Goal: Task Accomplishment & Management: Manage account settings

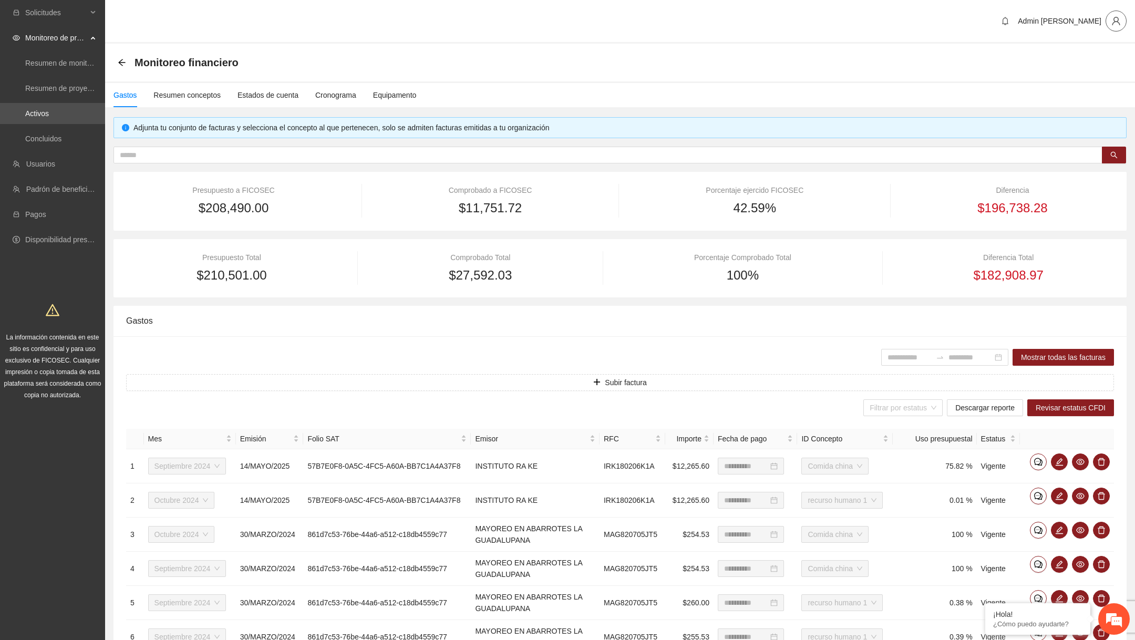
click at [1113, 19] on icon "user" at bounding box center [1116, 20] width 9 height 9
click at [1095, 64] on span "Cerrar sesión" at bounding box center [1086, 60] width 66 height 12
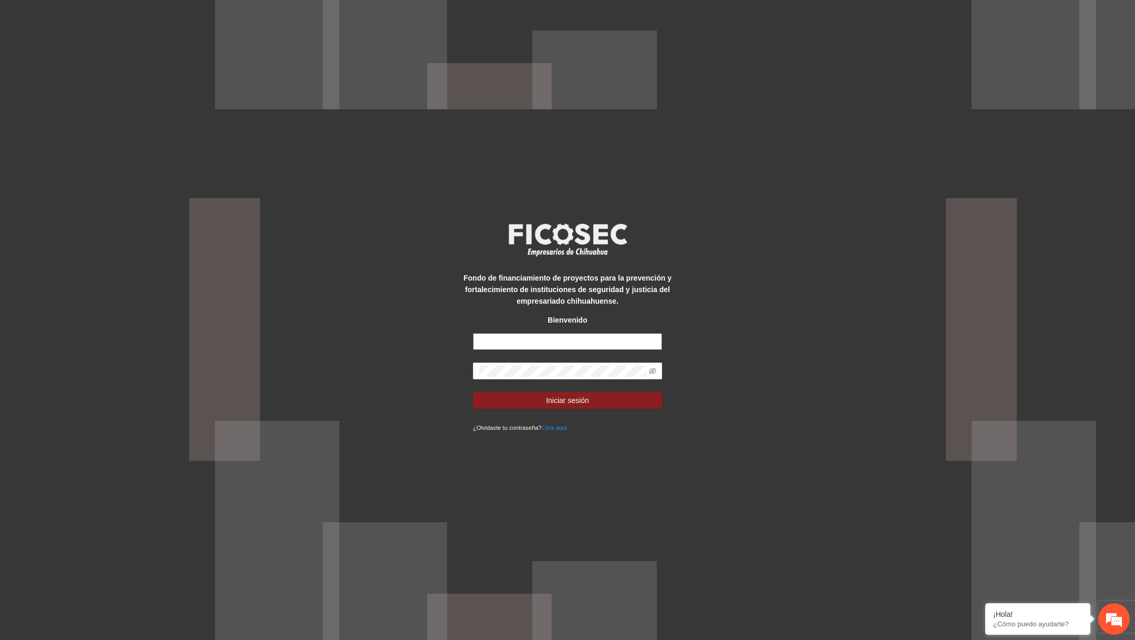
click at [590, 340] on input "text" at bounding box center [567, 341] width 189 height 17
click at [552, 342] on input "text" at bounding box center [567, 341] width 189 height 17
paste input "**********"
type input "**********"
click at [651, 371] on icon "eye-invisible" at bounding box center [652, 371] width 7 height 6
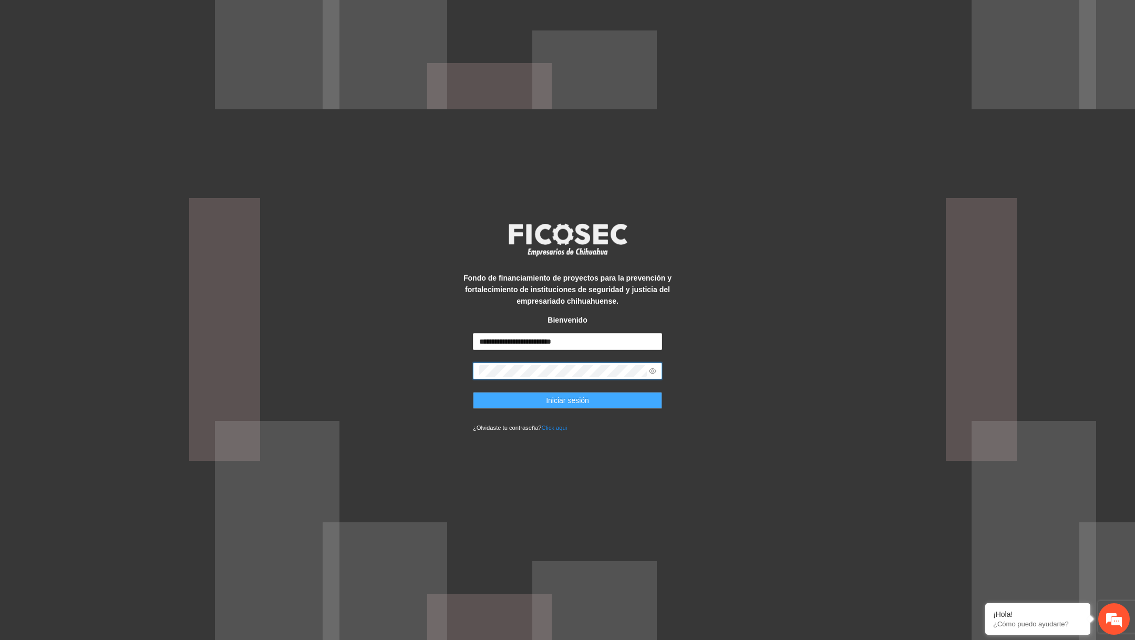
click at [567, 405] on span "Iniciar sesión" at bounding box center [567, 401] width 43 height 12
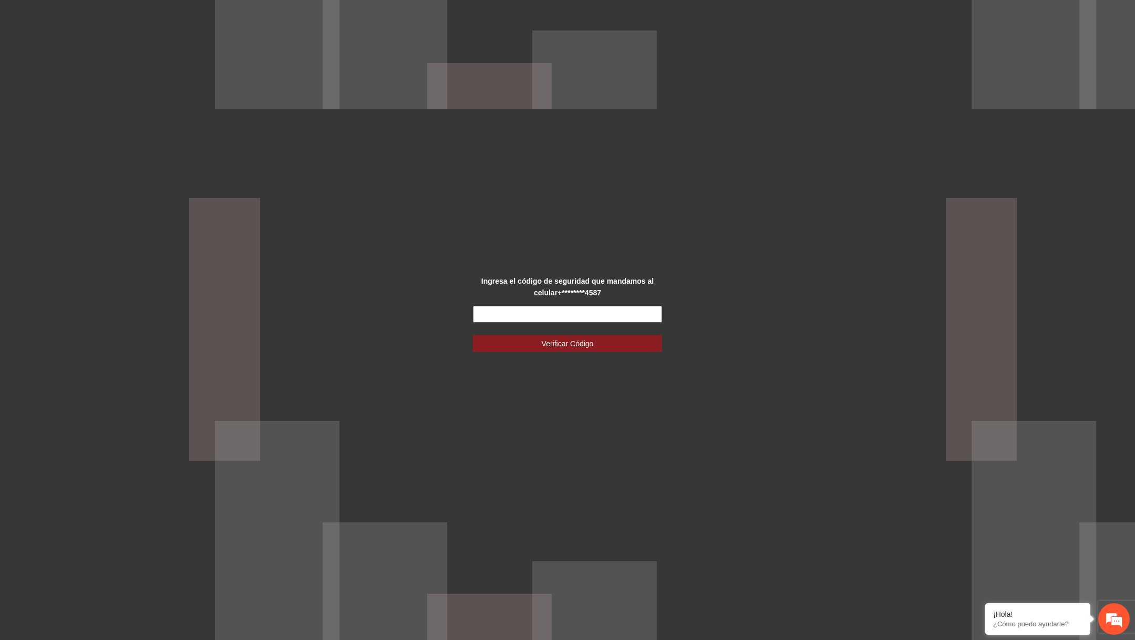
click at [600, 311] on input "text" at bounding box center [567, 314] width 189 height 17
type input "******"
click at [473, 335] on button "Verificar Código" at bounding box center [567, 343] width 189 height 17
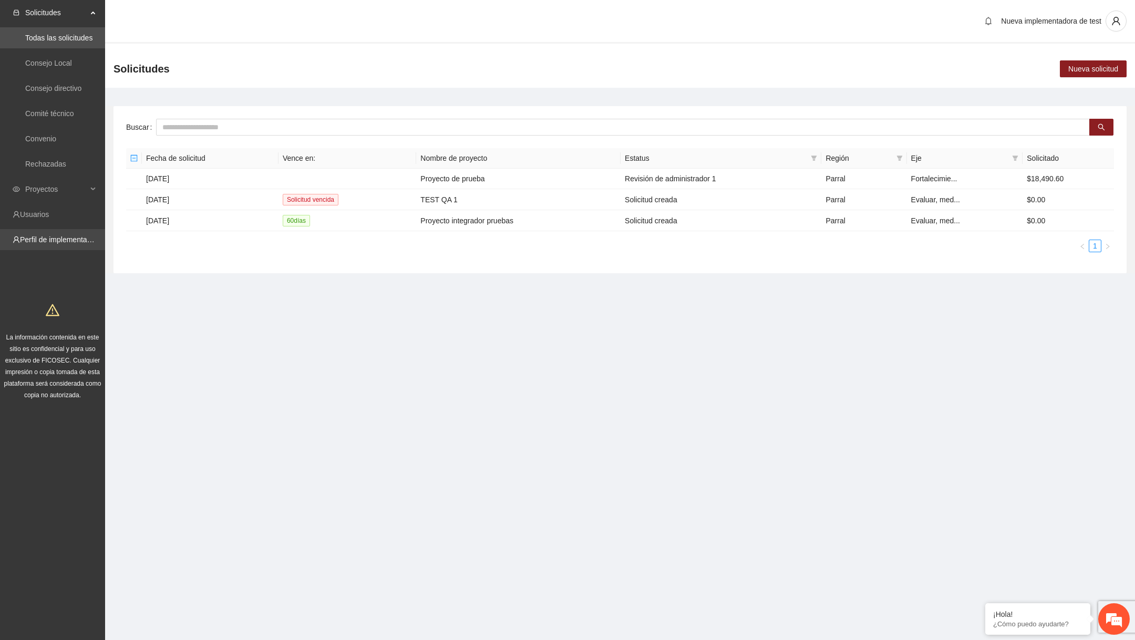
click at [56, 235] on link "Perfil de implementadora" at bounding box center [61, 239] width 82 height 8
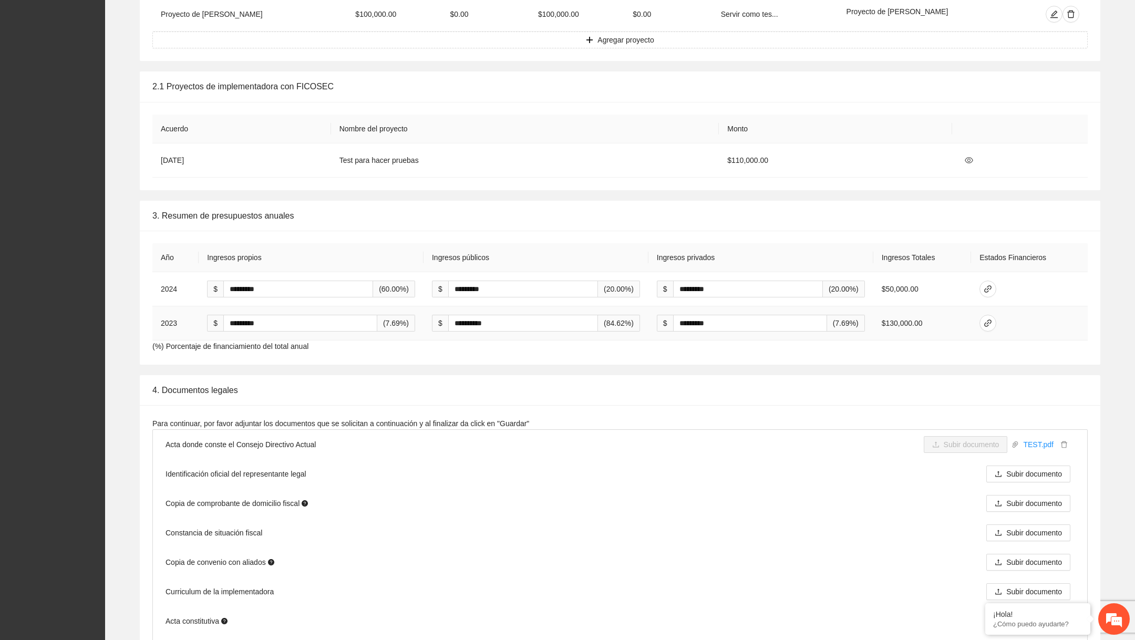
scroll to position [1019, 0]
click at [993, 283] on button "button" at bounding box center [988, 290] width 17 height 17
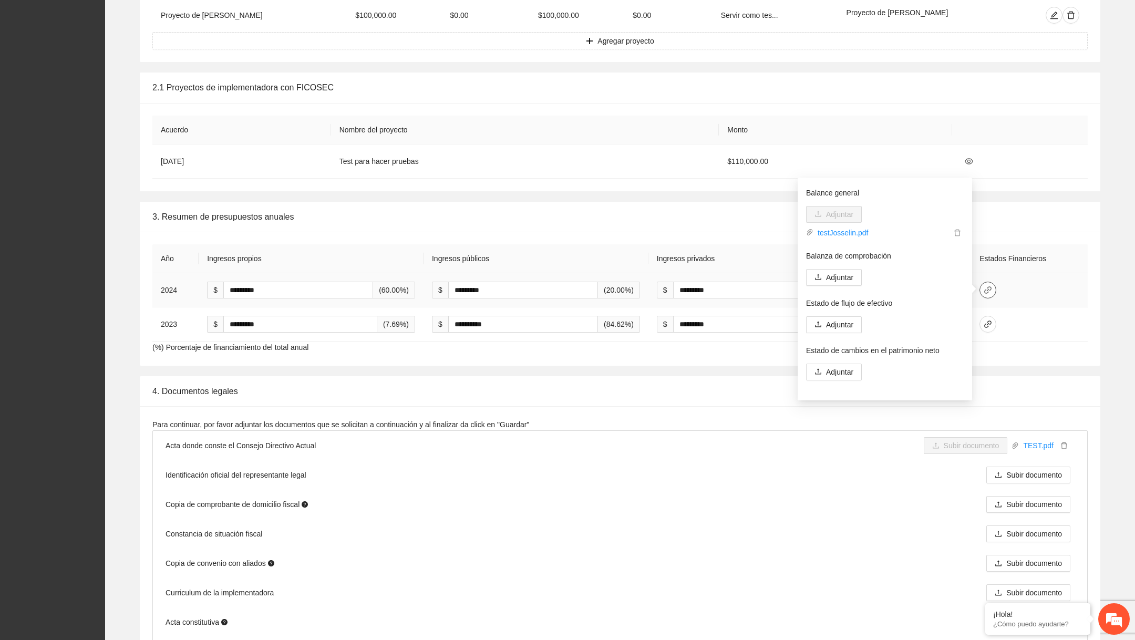
scroll to position [0, 0]
click at [831, 217] on button "Adjuntar" at bounding box center [834, 211] width 56 height 17
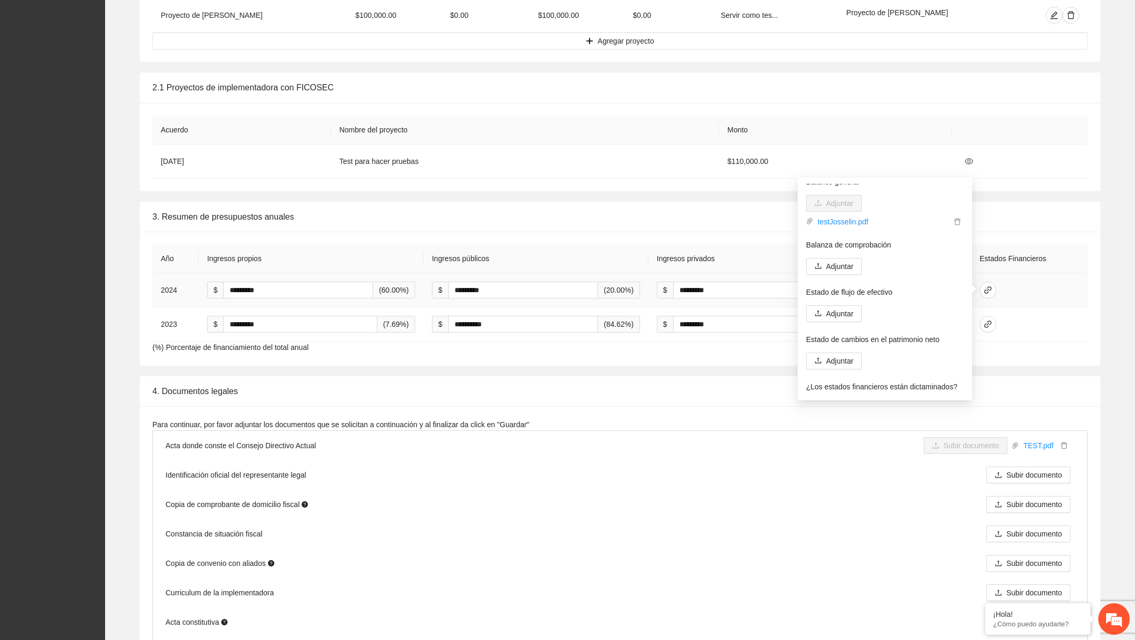
scroll to position [74, 0]
click at [848, 265] on span "Adjuntar" at bounding box center [839, 264] width 27 height 12
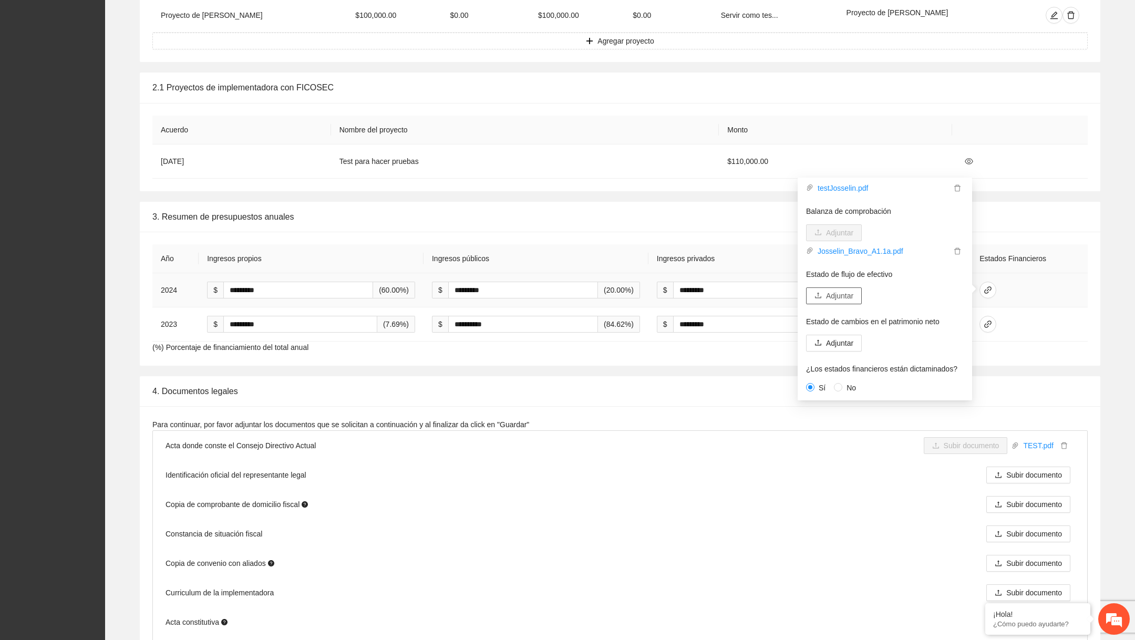
click at [843, 288] on button "Adjuntar" at bounding box center [834, 296] width 56 height 17
click at [839, 341] on span "Adjuntar" at bounding box center [839, 343] width 27 height 12
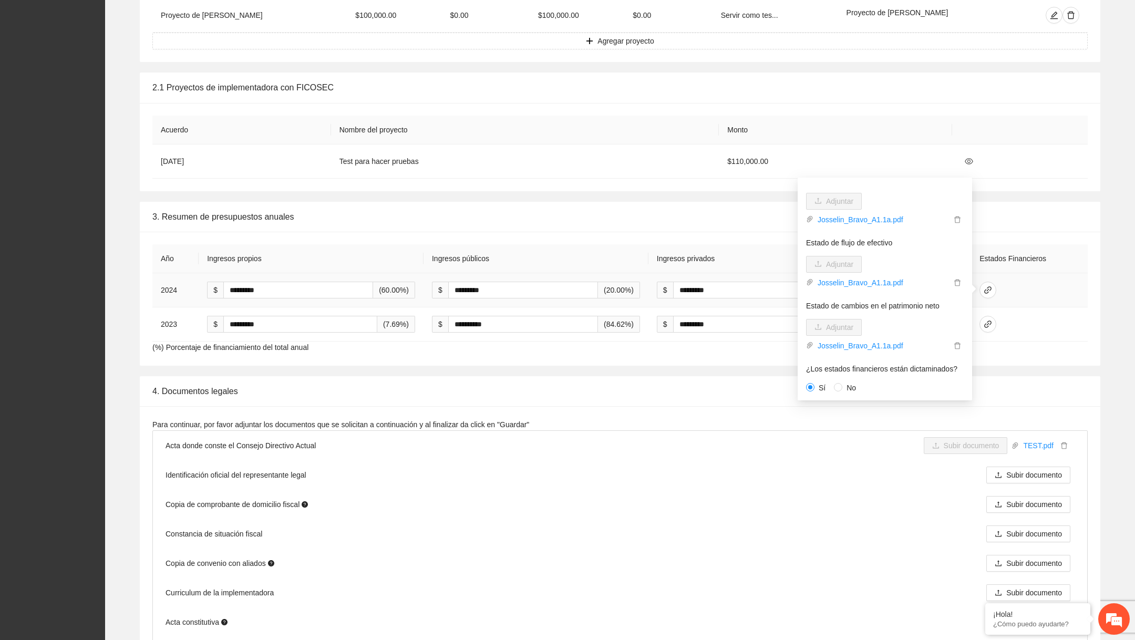
scroll to position [0, 0]
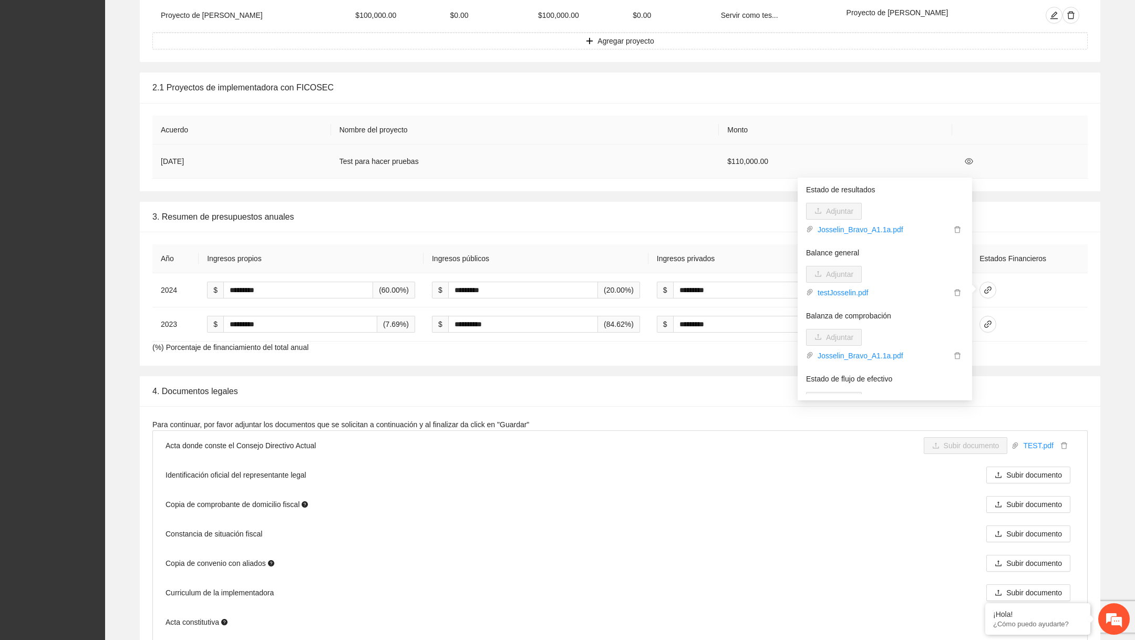
click at [881, 162] on td "$110,000.00" at bounding box center [835, 162] width 233 height 34
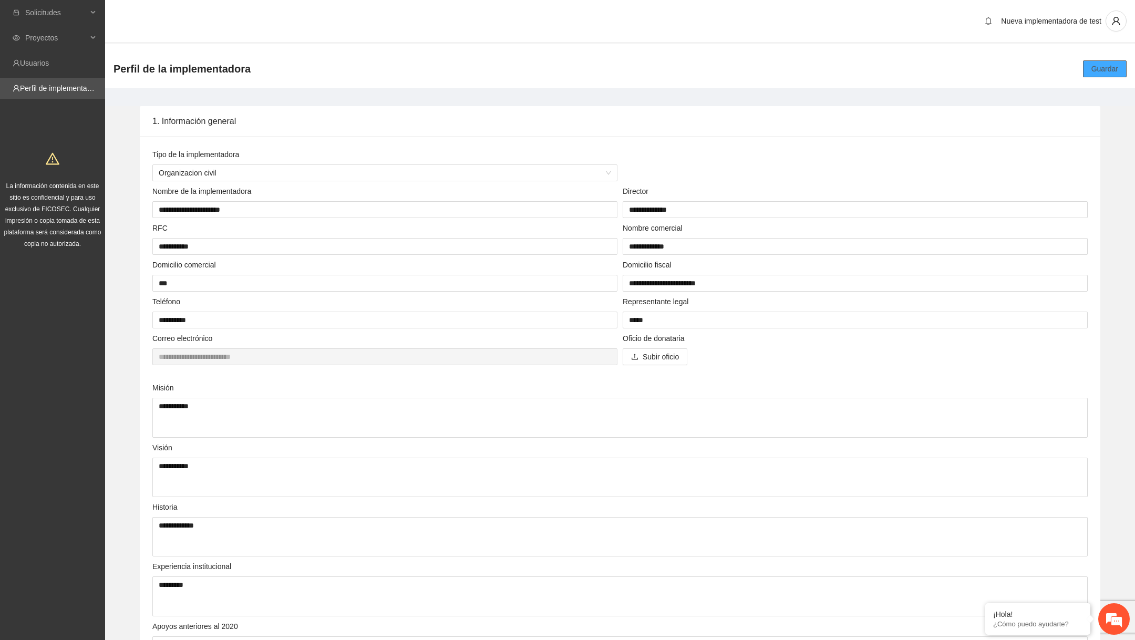
click at [1106, 68] on span "Guardar" at bounding box center [1105, 69] width 27 height 12
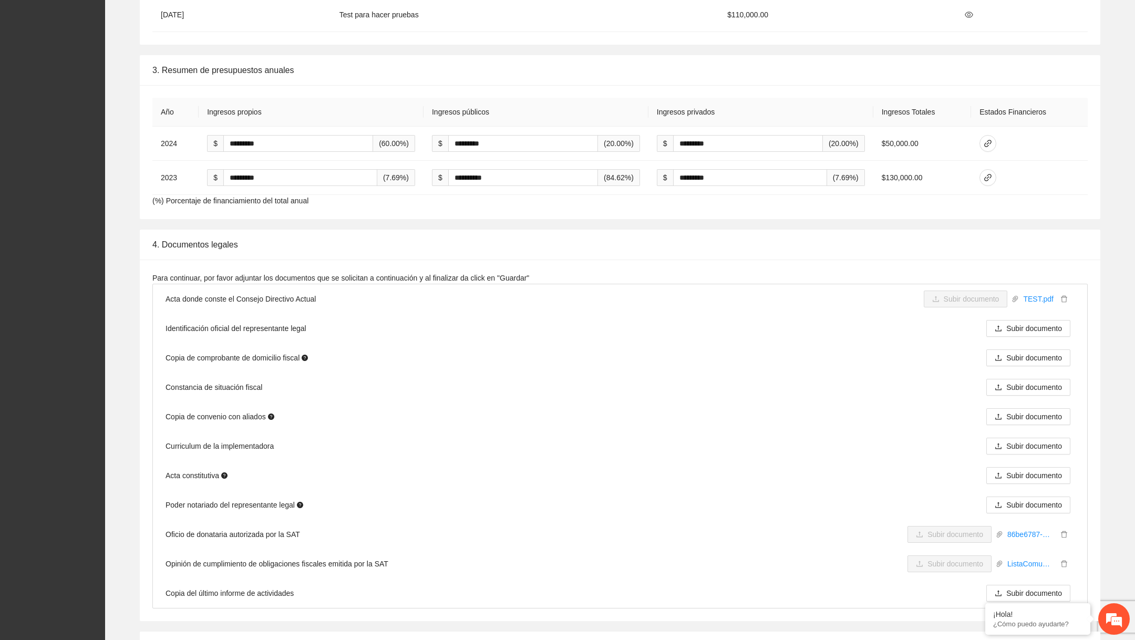
scroll to position [1091, 0]
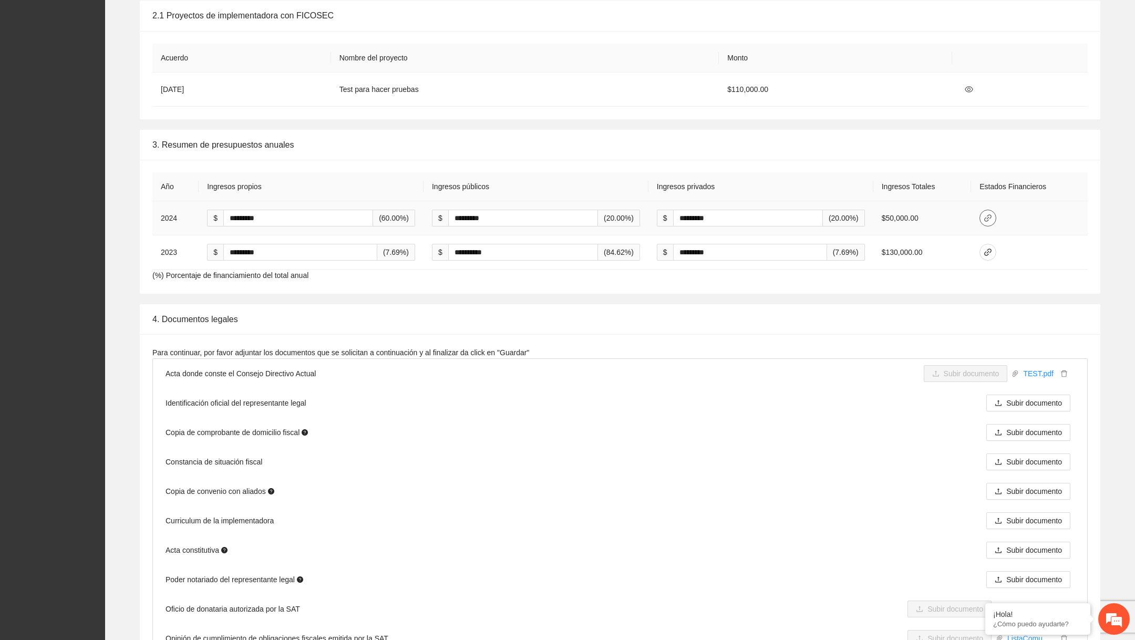
click at [988, 215] on icon "link" at bounding box center [988, 218] width 8 height 8
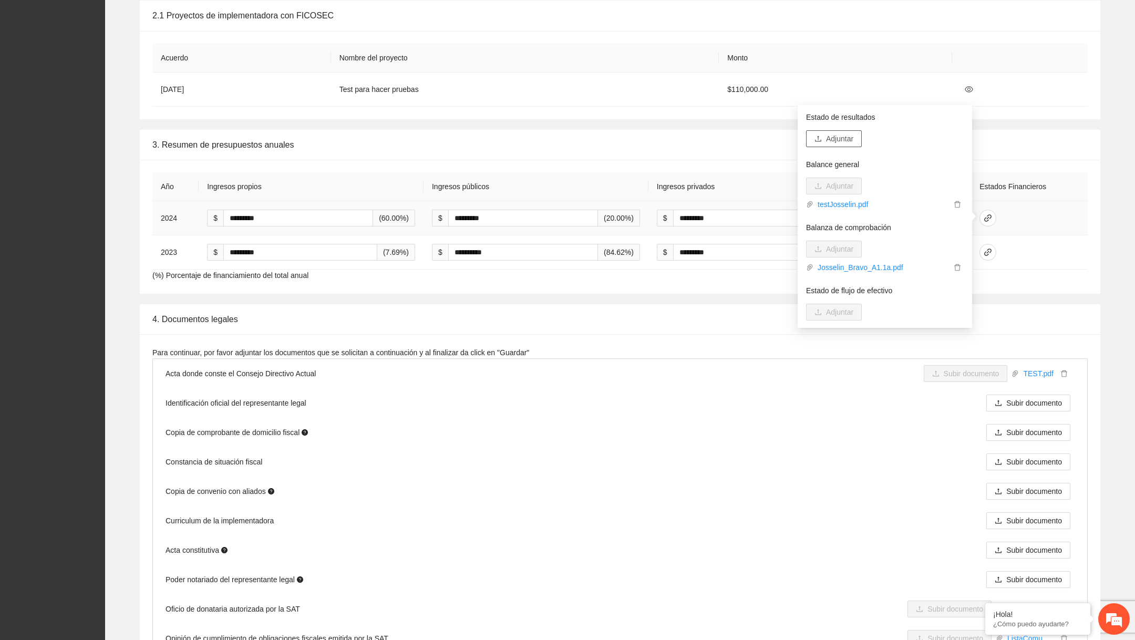
scroll to position [0, 0]
click at [850, 137] on span "Adjuntar" at bounding box center [839, 139] width 27 height 12
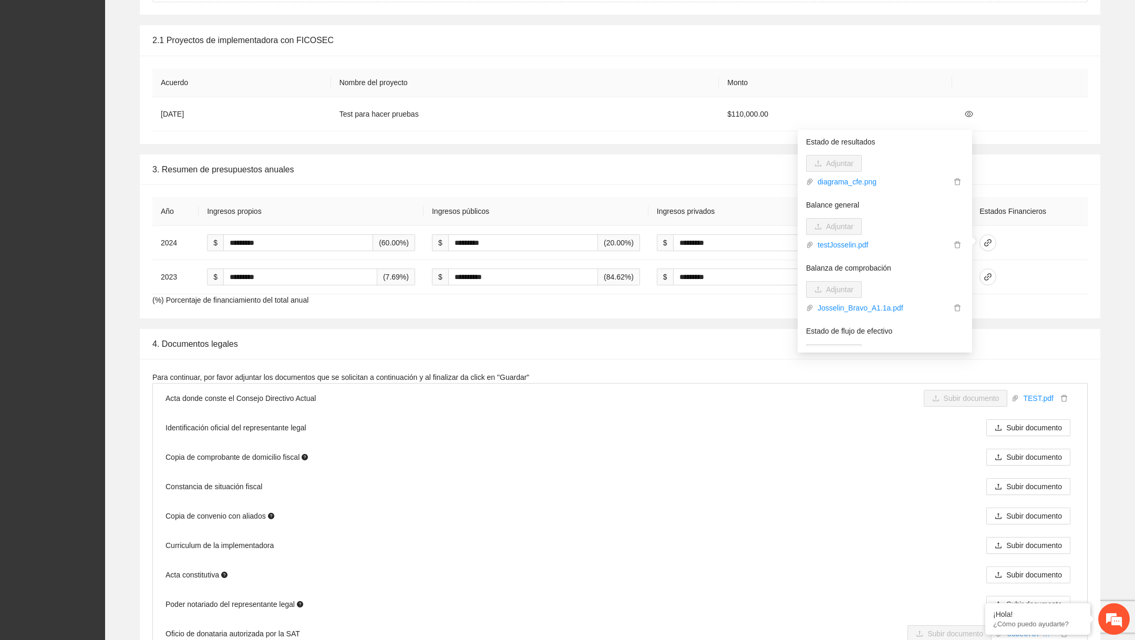
click at [868, 86] on th "Monto" at bounding box center [835, 82] width 233 height 29
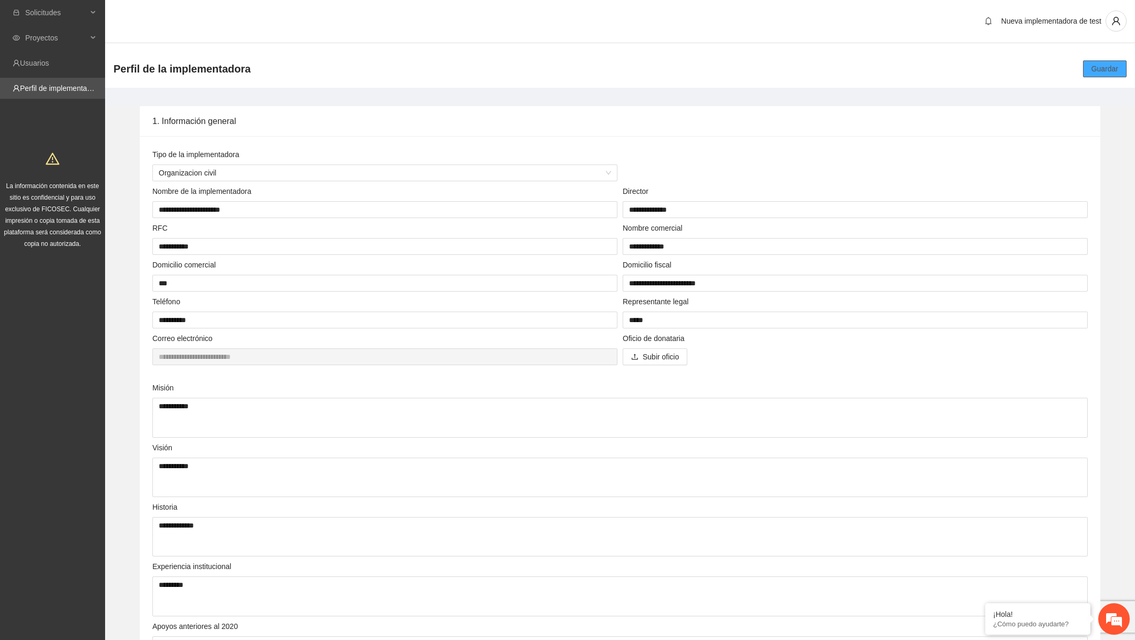
click at [1103, 74] on span "Guardar" at bounding box center [1105, 69] width 27 height 12
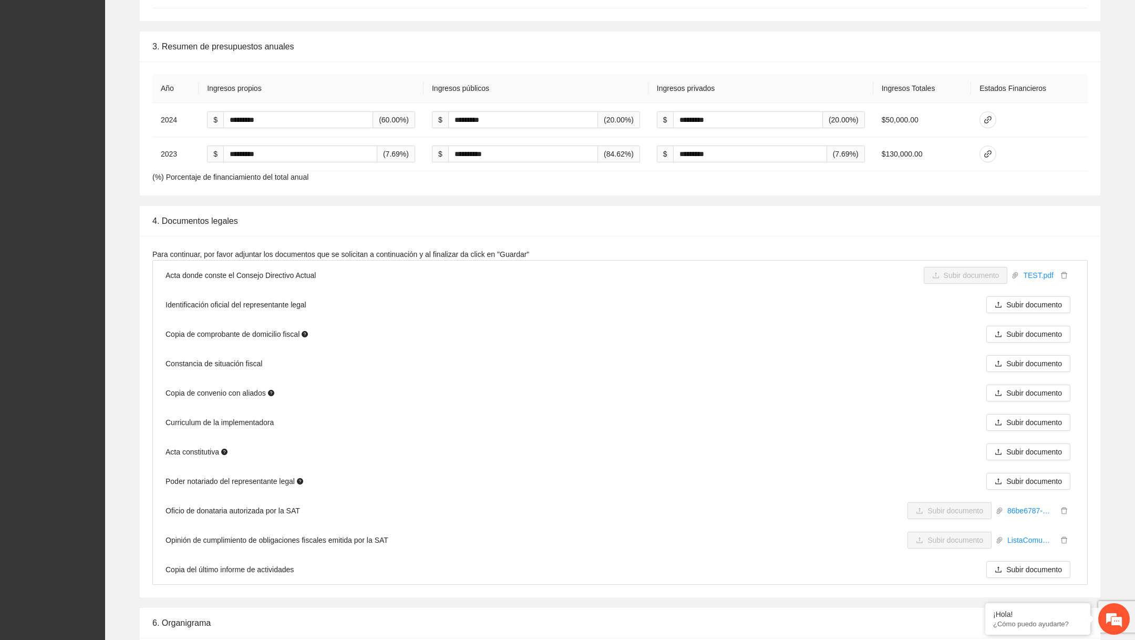
scroll to position [1052, 0]
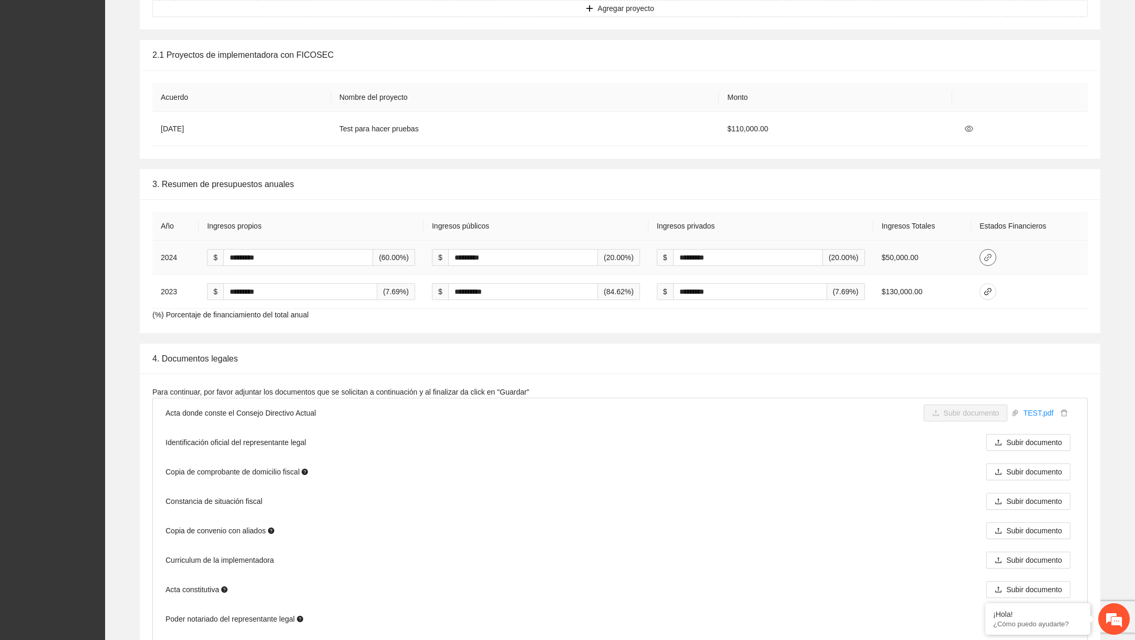
click at [983, 255] on span "link" at bounding box center [988, 257] width 16 height 8
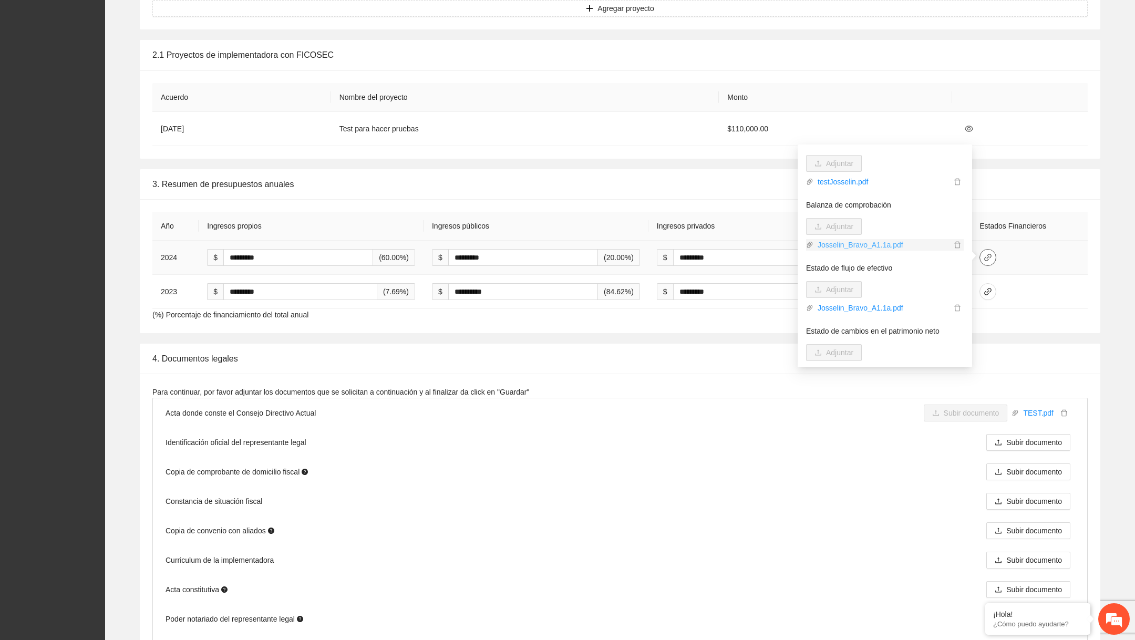
scroll to position [0, 0]
click at [826, 156] on p "Estado de resultados" at bounding box center [885, 157] width 158 height 12
copy p "Estado de resultados"
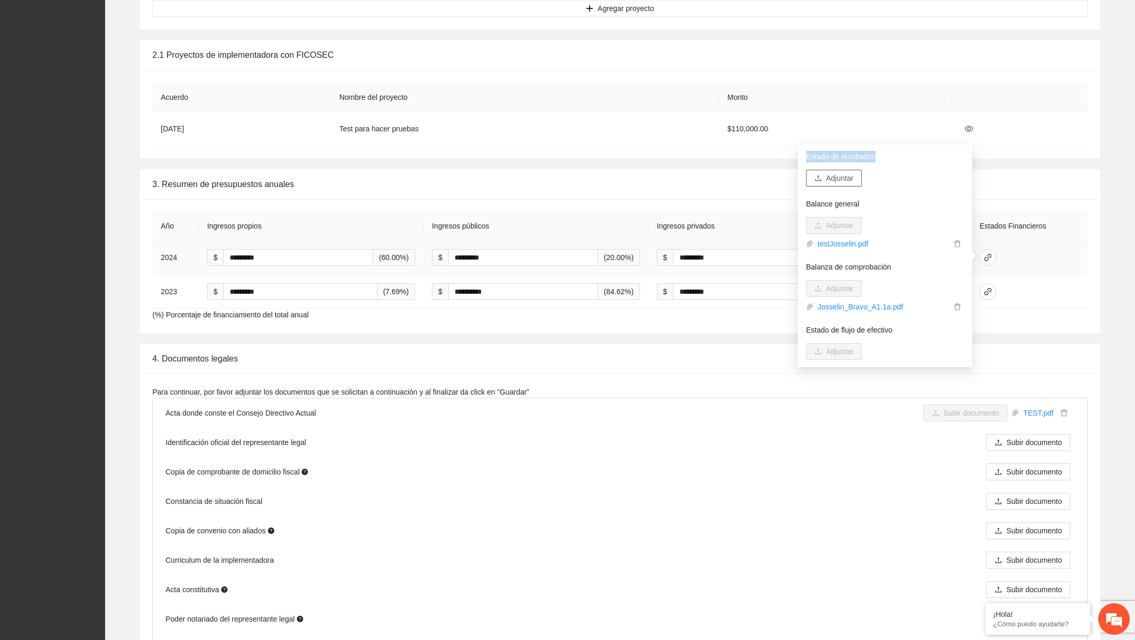
click at [832, 183] on span "Adjuntar" at bounding box center [839, 178] width 27 height 12
click at [910, 177] on div "Estado de resultados Adjuntar diagrama_cfe.png Balance general Adjuntar testJos…" at bounding box center [885, 256] width 158 height 210
click at [851, 160] on p "Estado de resultados" at bounding box center [885, 157] width 158 height 12
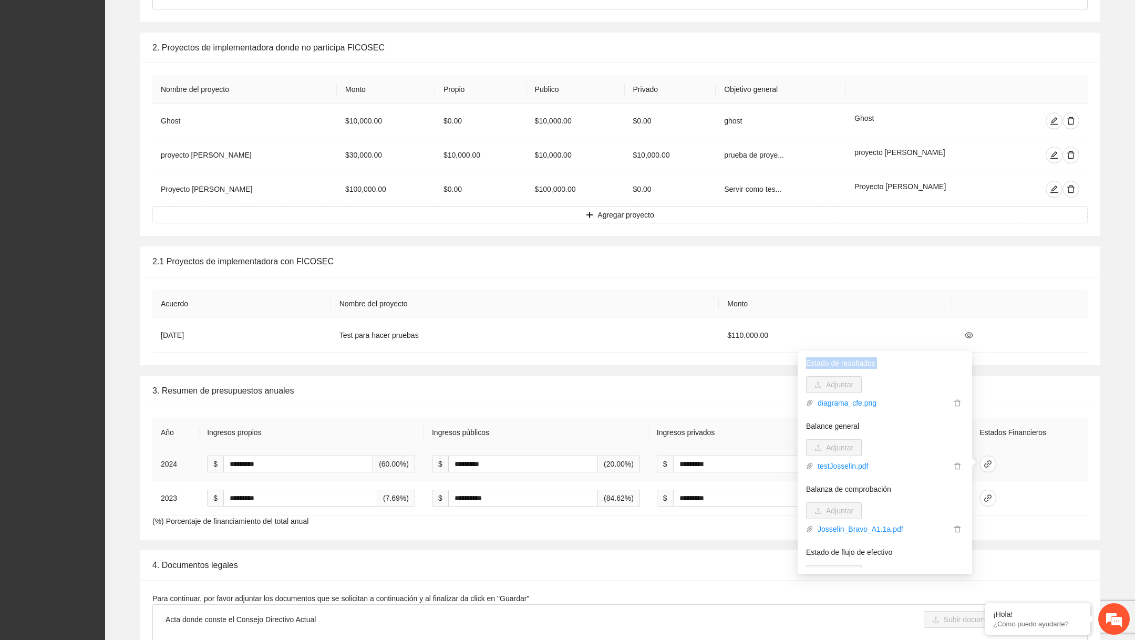
scroll to position [801, 0]
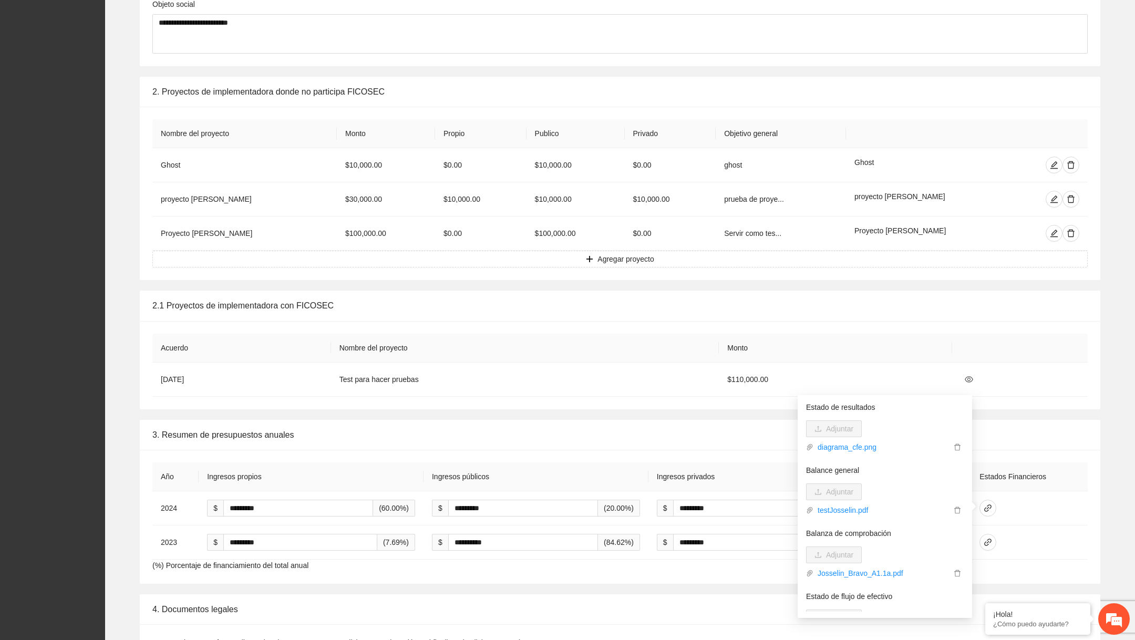
click at [905, 332] on div "Acuerdo Nombre del proyecto Monto 22/01/2025 Test para hacer pruebas $110,000.00" at bounding box center [620, 365] width 961 height 88
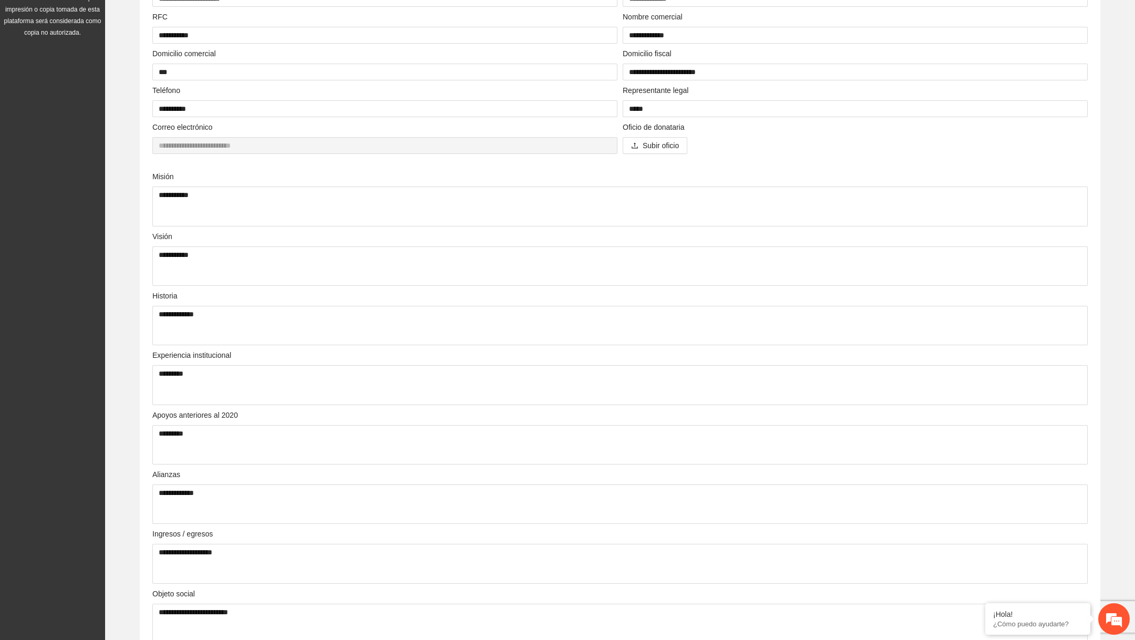
scroll to position [0, 0]
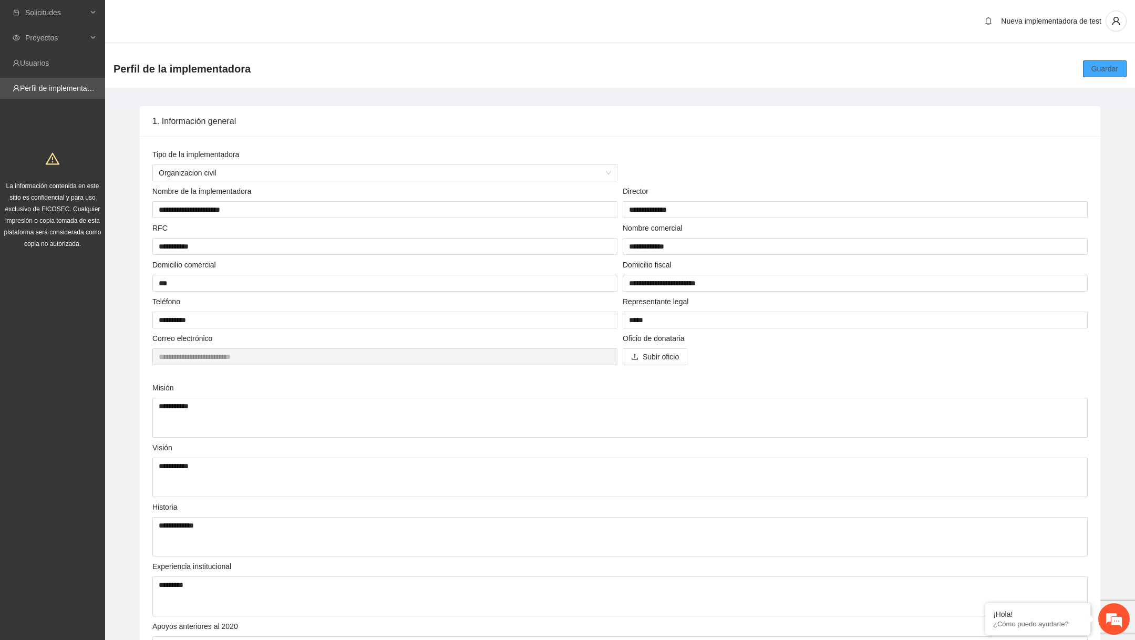
click at [1111, 67] on span "Guardar" at bounding box center [1105, 69] width 27 height 12
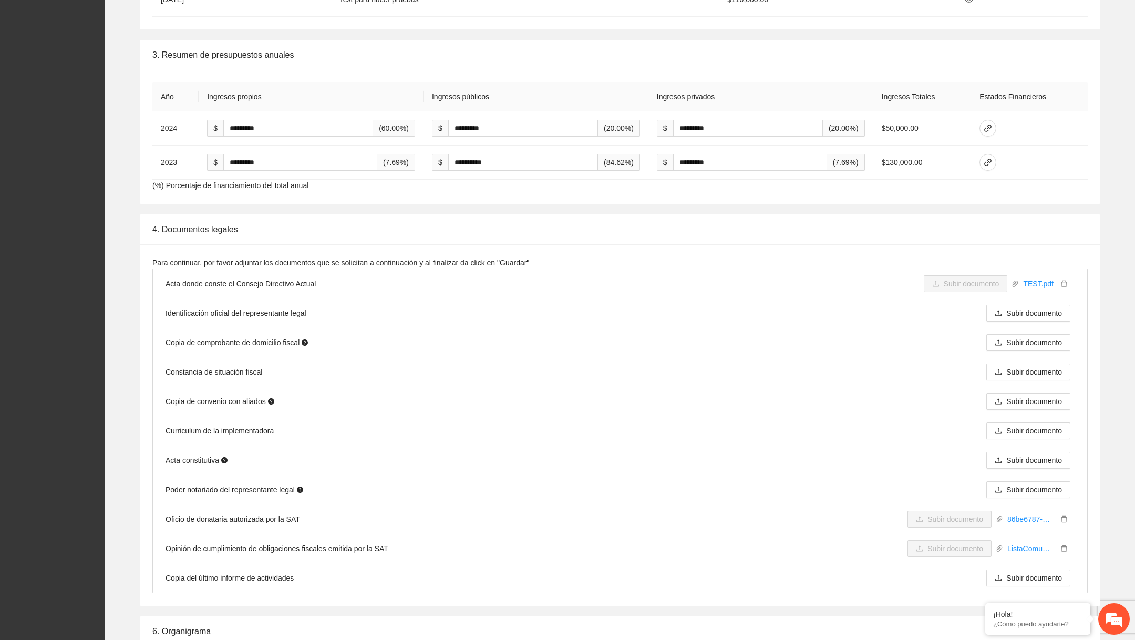
scroll to position [1038, 0]
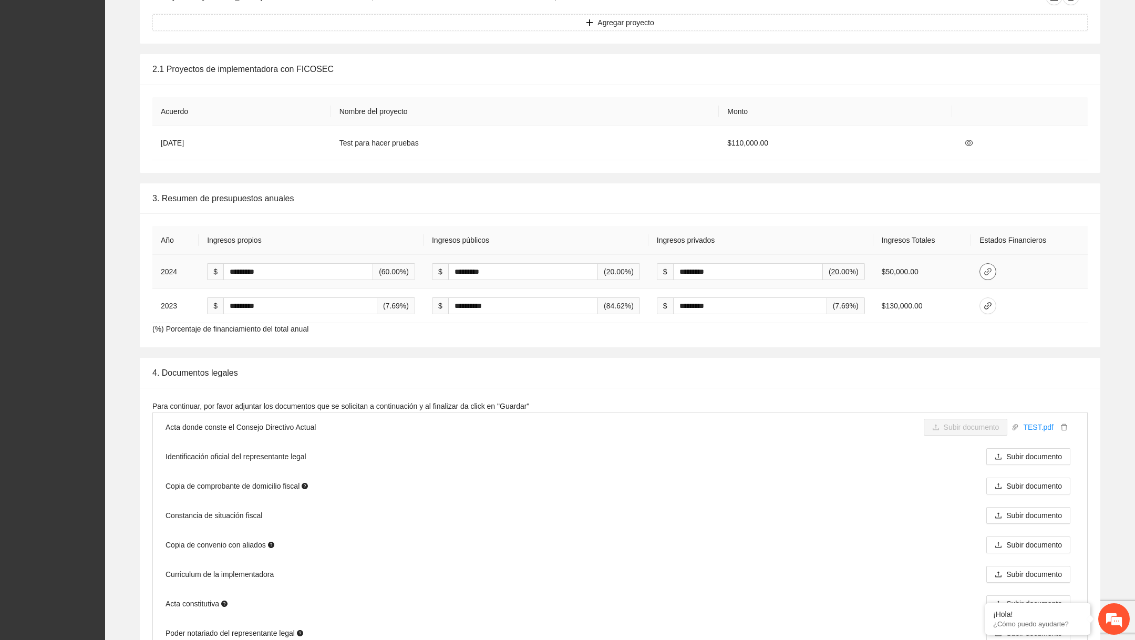
click at [989, 264] on button "button" at bounding box center [988, 271] width 17 height 17
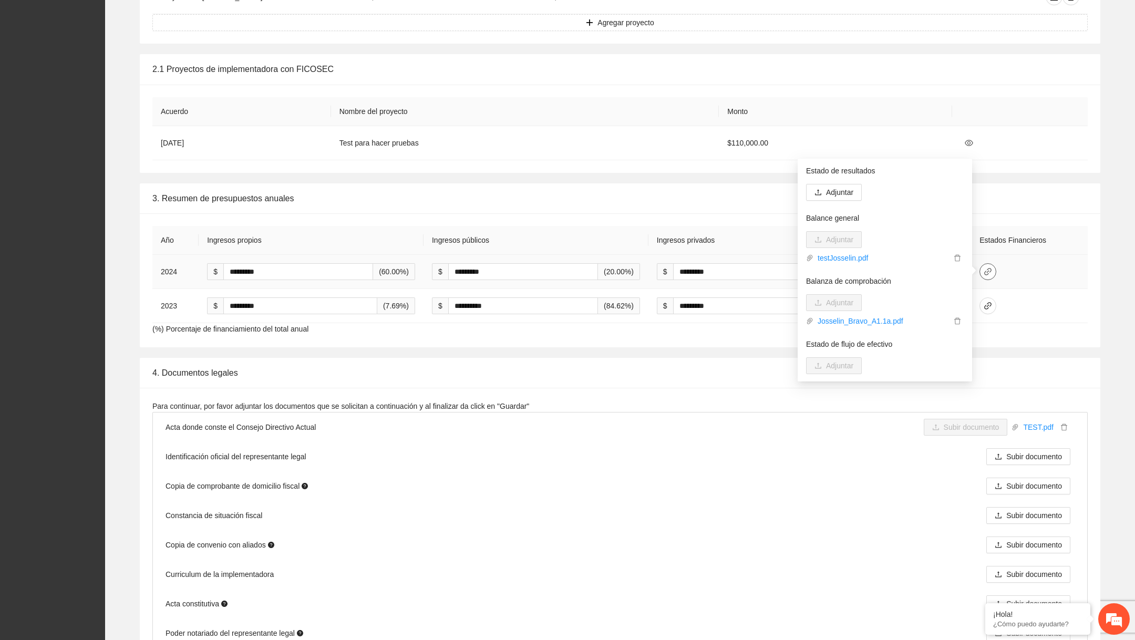
scroll to position [0, 0]
click at [840, 172] on p "Estado de resultados" at bounding box center [885, 171] width 158 height 12
copy p "Estado de resultados"
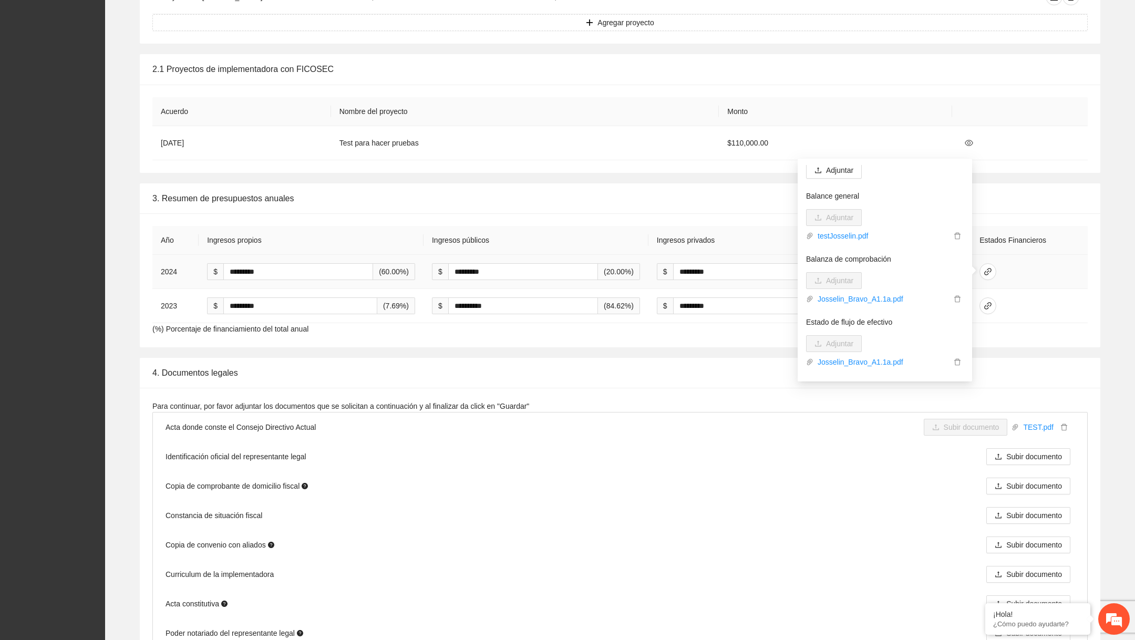
scroll to position [18, 0]
click at [736, 286] on td "$ ********* (20.00%)" at bounding box center [761, 272] width 225 height 34
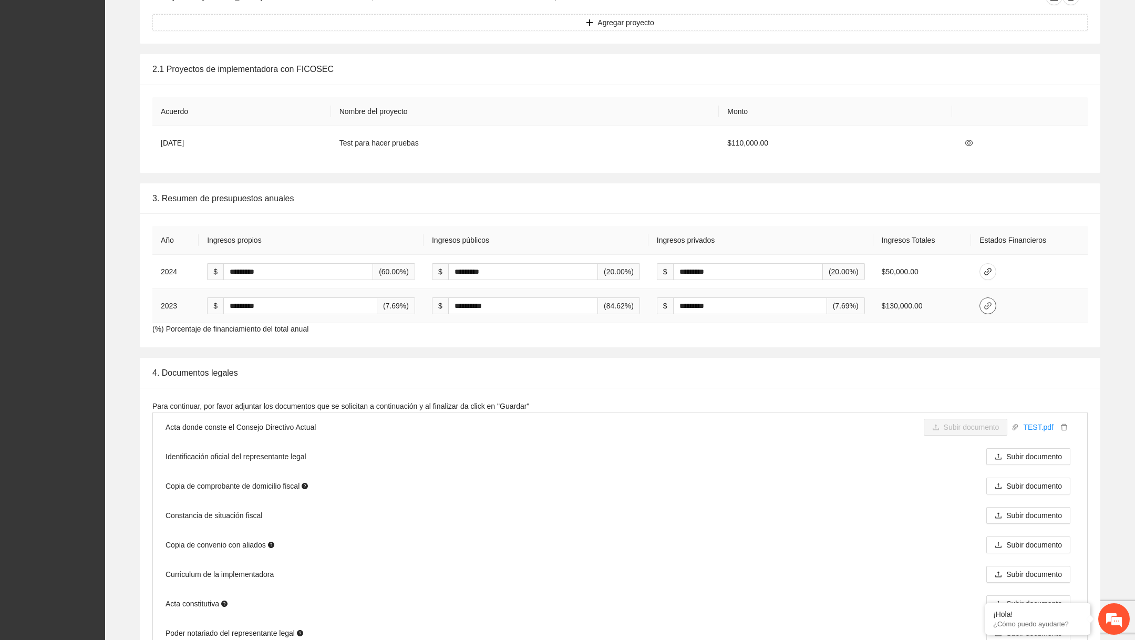
click at [988, 303] on icon "link" at bounding box center [988, 306] width 8 height 8
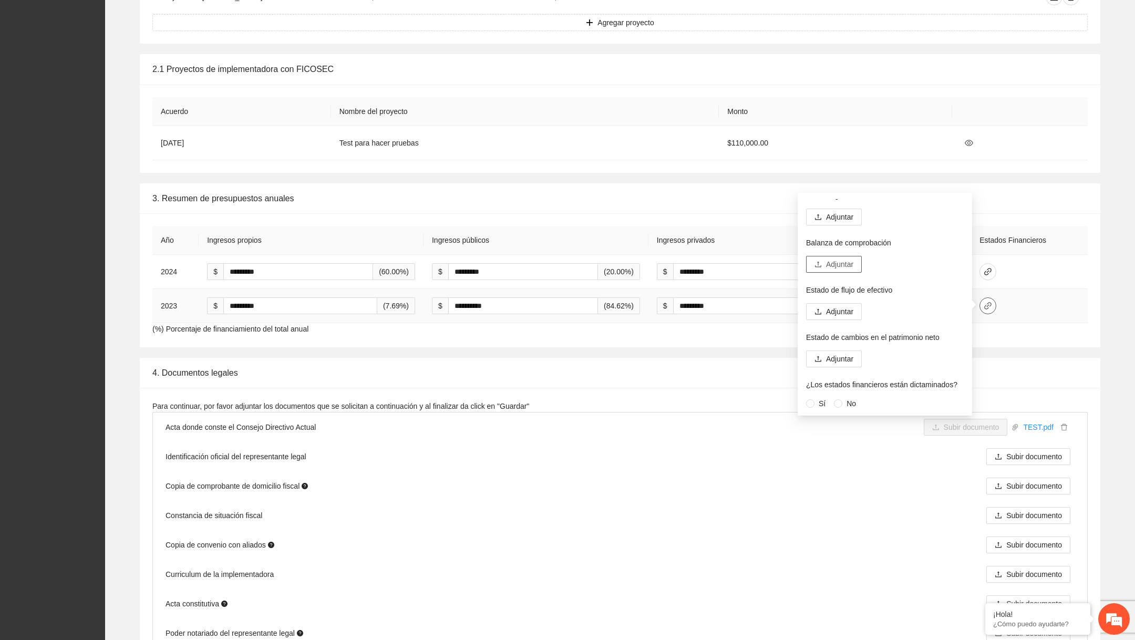
scroll to position [0, 0]
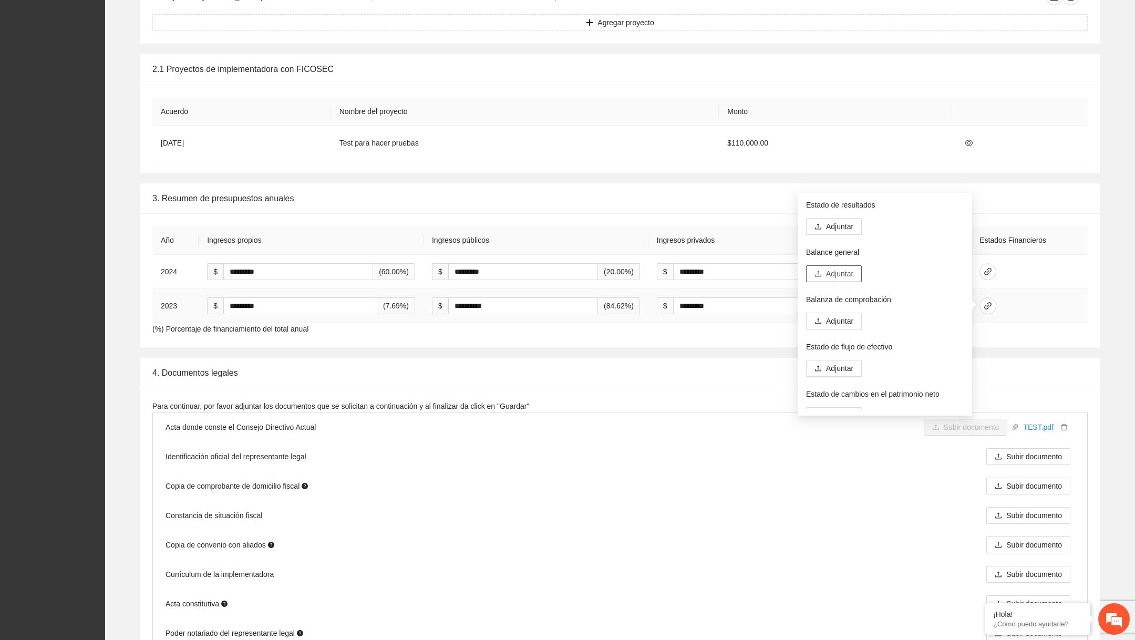
click at [840, 279] on span "Adjuntar" at bounding box center [839, 274] width 27 height 12
click at [820, 231] on button "Adjuntar" at bounding box center [834, 226] width 56 height 17
click at [835, 285] on span "Adjuntar" at bounding box center [839, 290] width 27 height 12
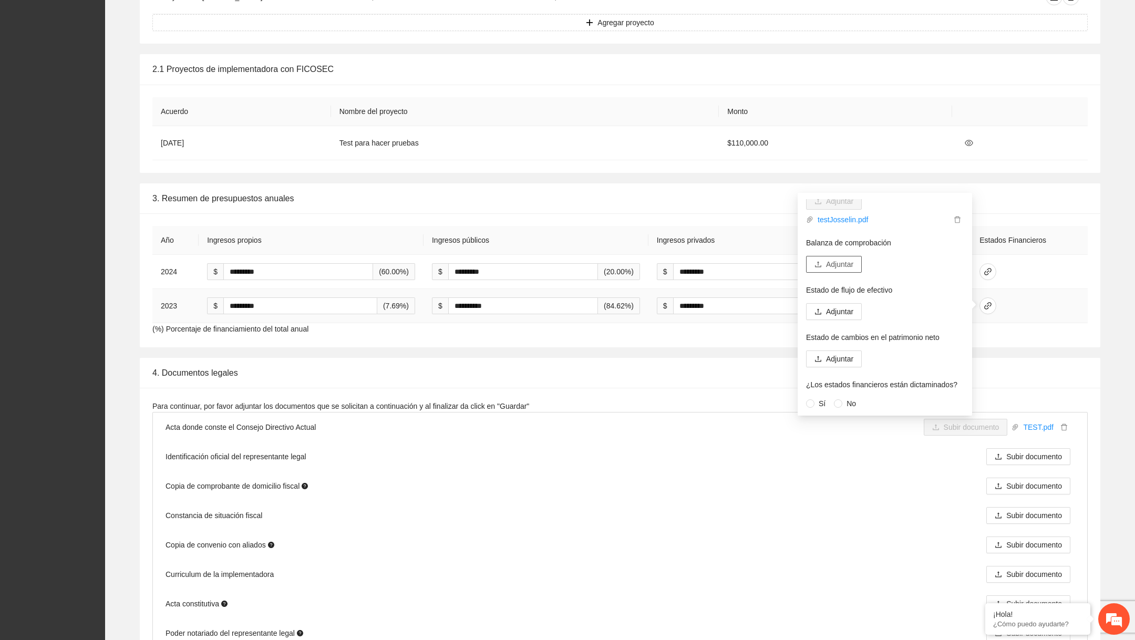
click at [844, 272] on button "Adjuntar" at bounding box center [834, 264] width 56 height 17
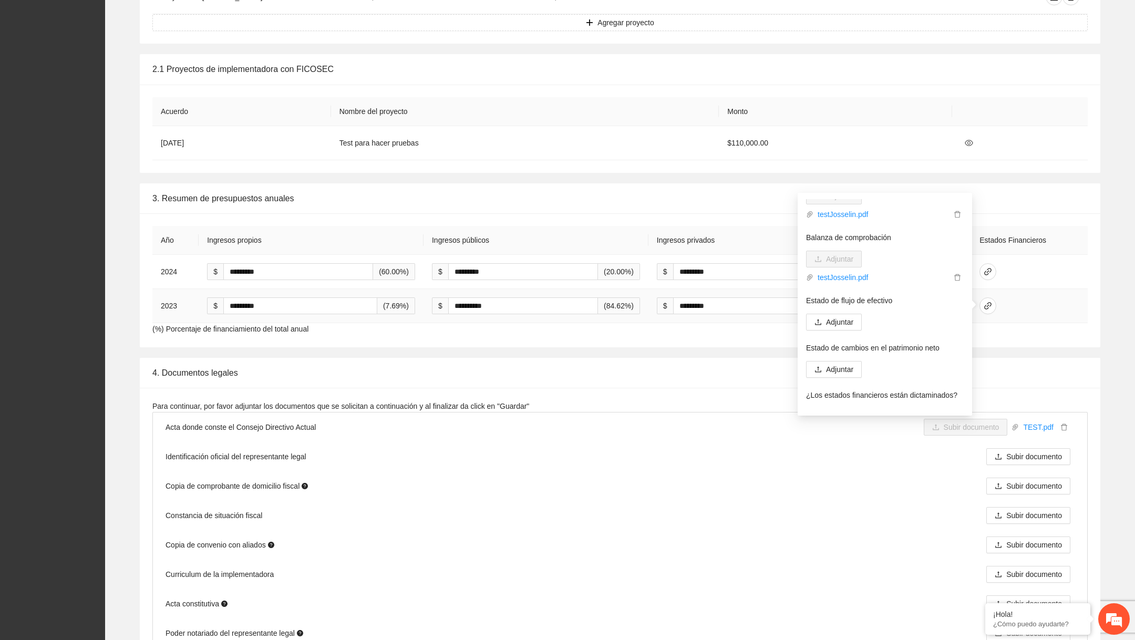
scroll to position [100, 0]
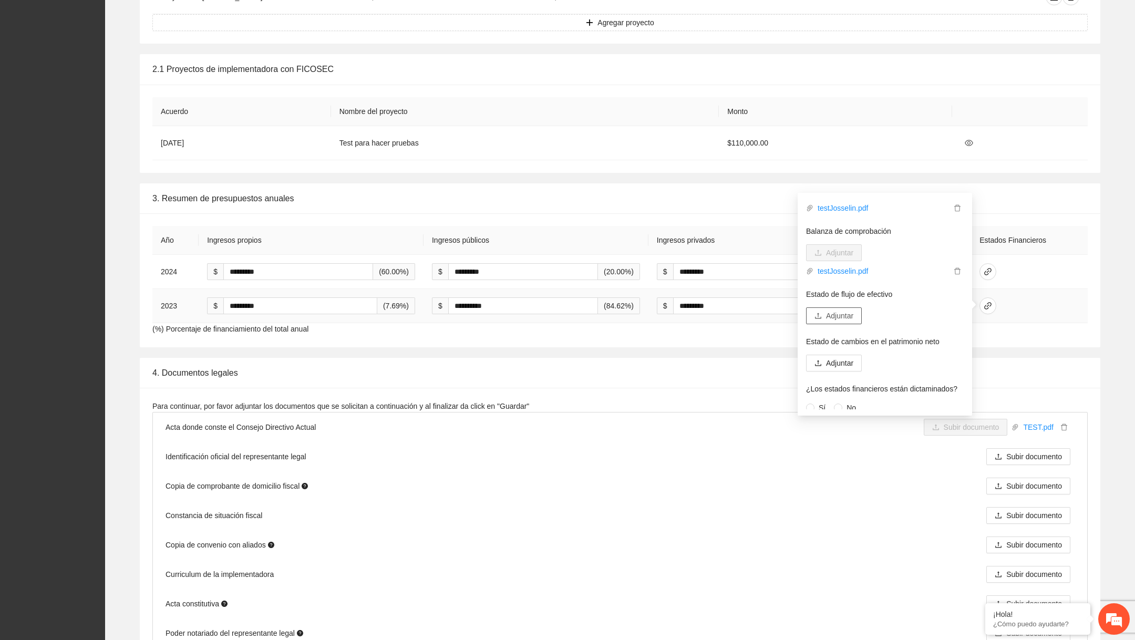
click at [845, 311] on span "Adjuntar" at bounding box center [839, 316] width 27 height 12
click at [846, 361] on span "Adjuntar" at bounding box center [839, 362] width 27 height 12
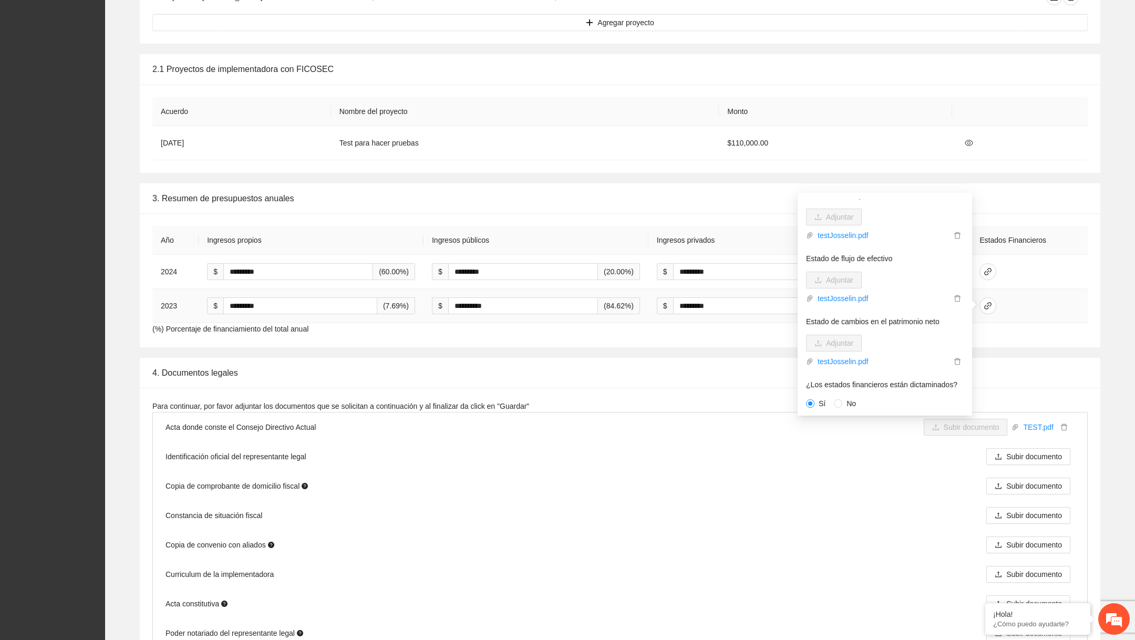
click at [1033, 304] on td at bounding box center [1029, 306] width 117 height 34
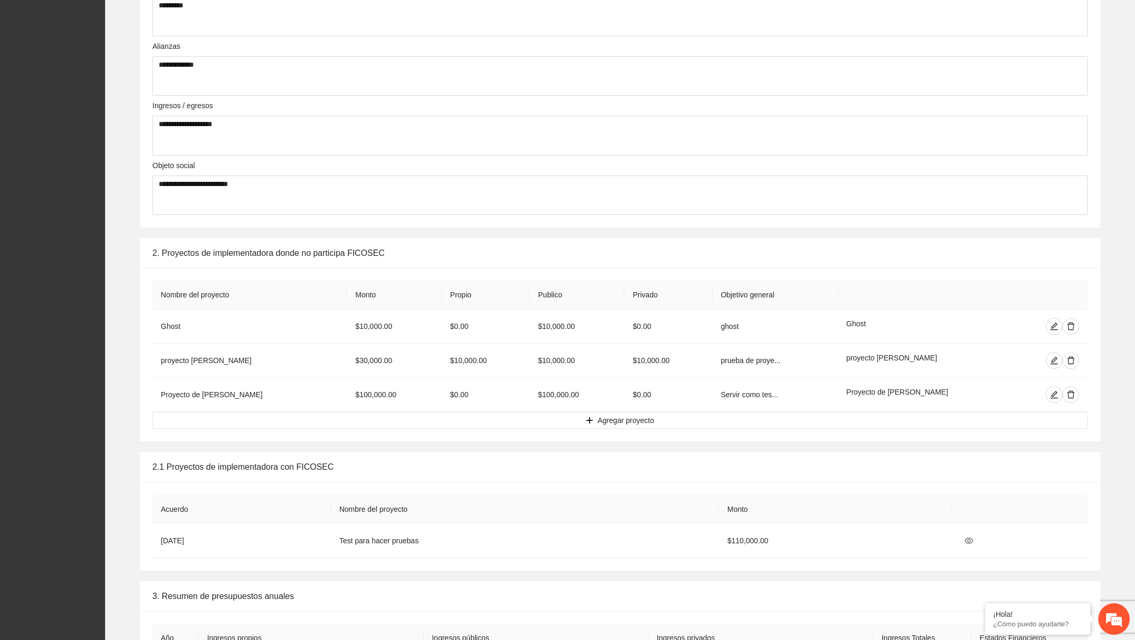
scroll to position [0, 0]
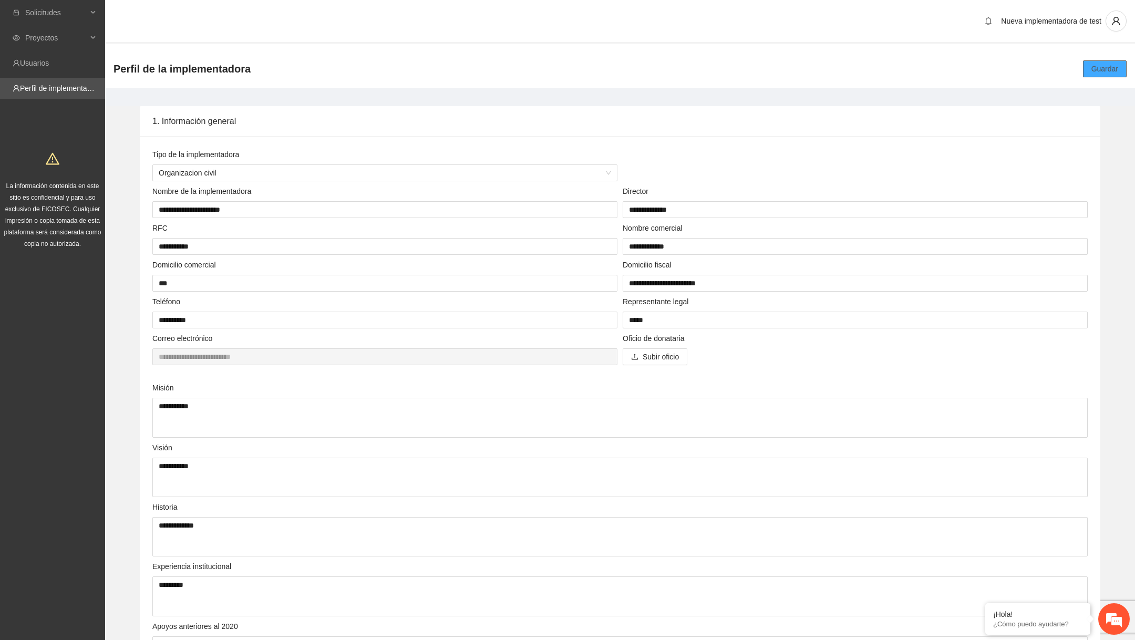
click at [1105, 69] on span "Guardar" at bounding box center [1105, 69] width 27 height 12
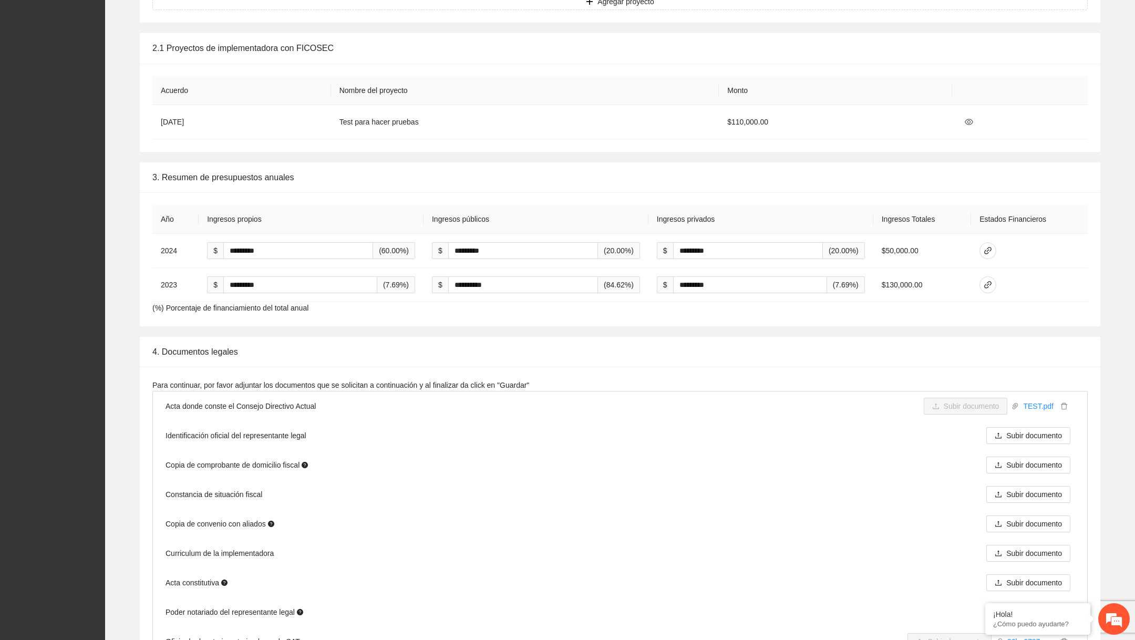
scroll to position [1055, 0]
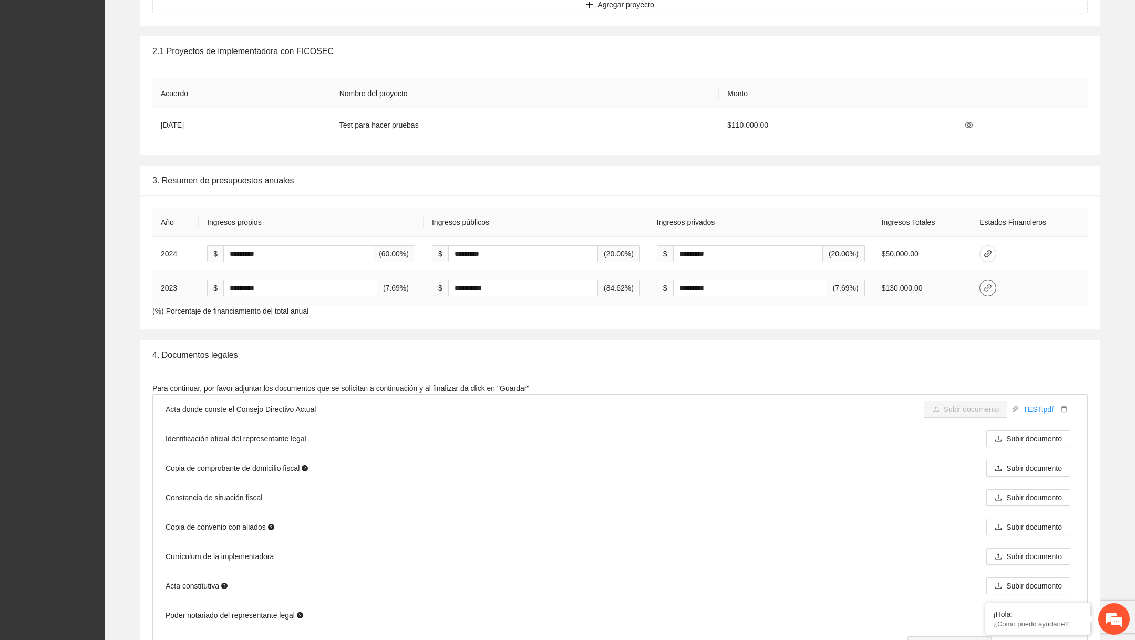
click at [996, 284] on span "link" at bounding box center [988, 288] width 16 height 8
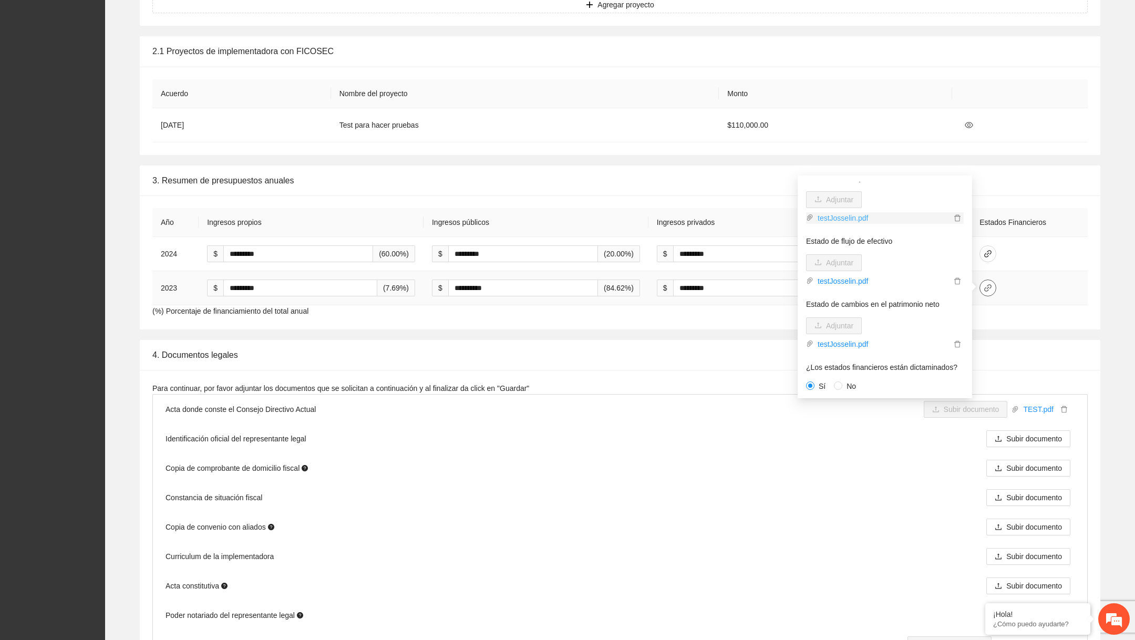
scroll to position [120, 0]
click at [1034, 296] on td at bounding box center [1029, 288] width 117 height 34
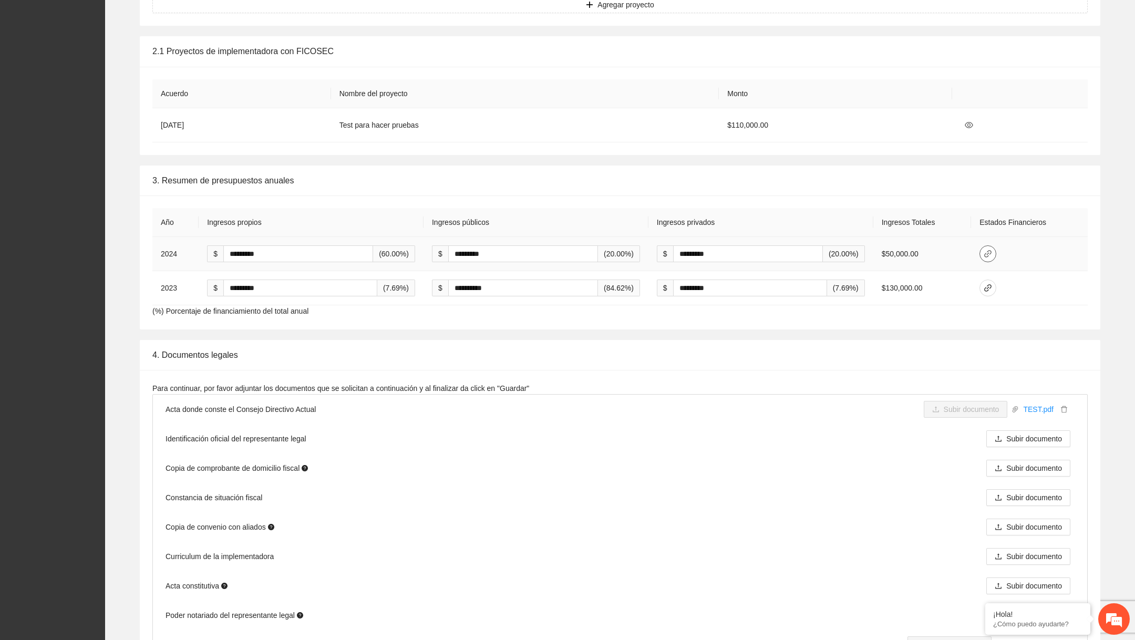
click at [993, 258] on button "button" at bounding box center [988, 253] width 17 height 17
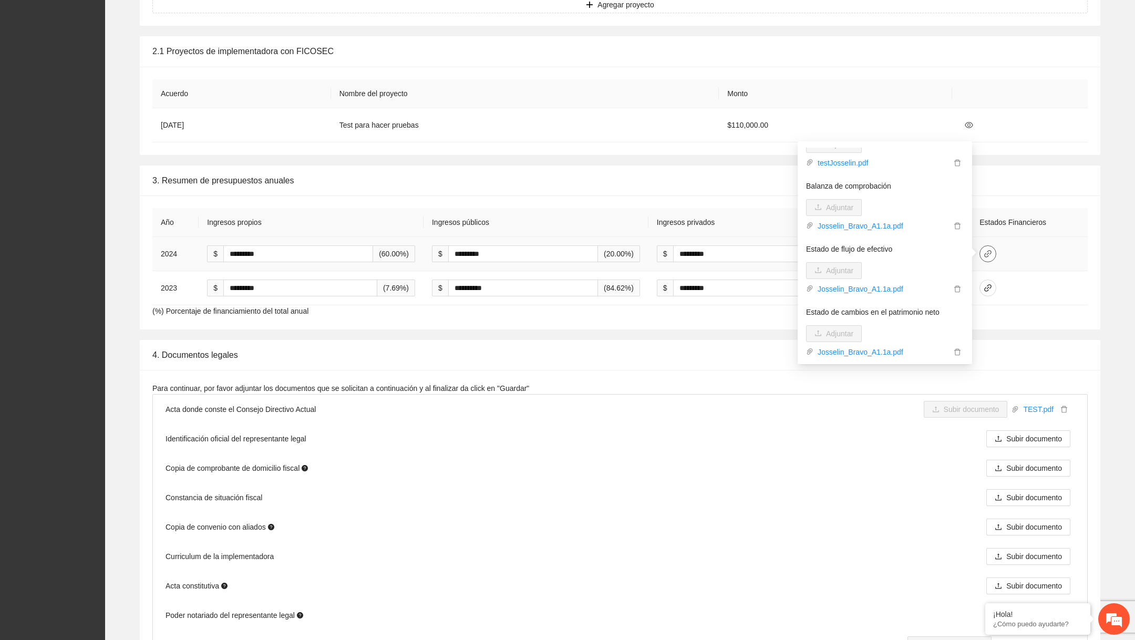
scroll to position [0, 0]
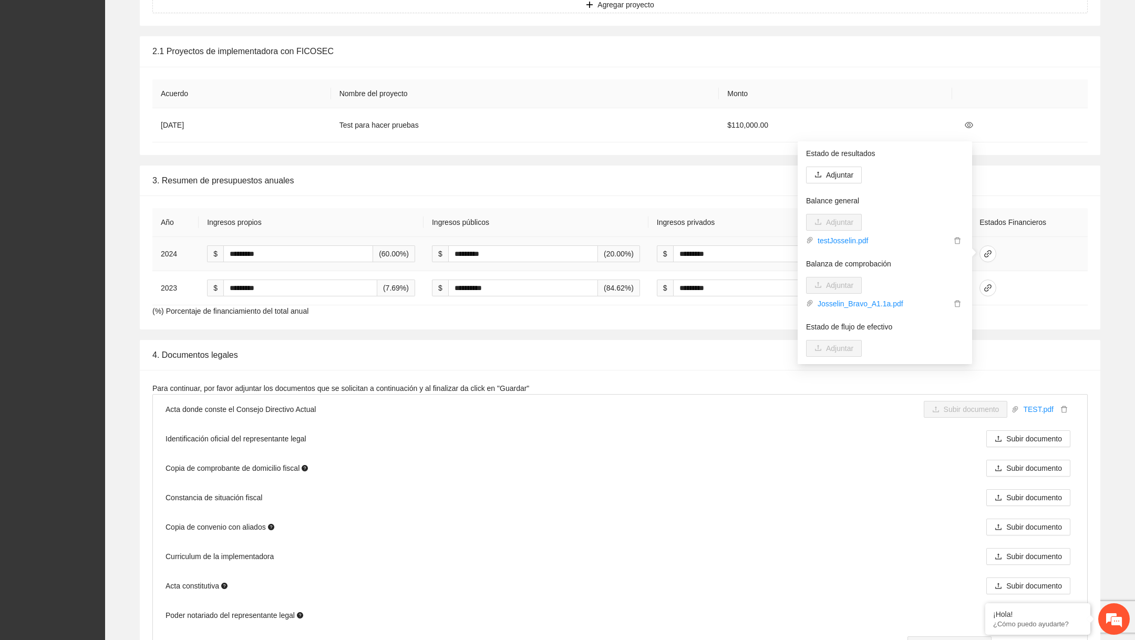
click at [1029, 259] on td at bounding box center [1029, 254] width 117 height 34
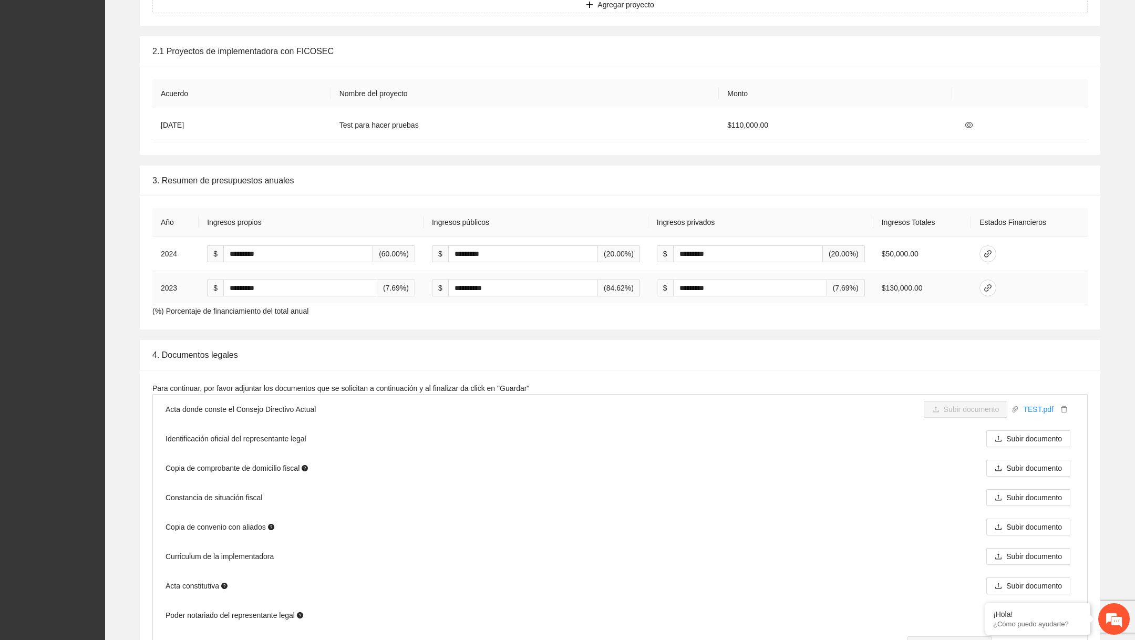
click at [994, 278] on td at bounding box center [1029, 288] width 117 height 34
click at [992, 287] on icon "link" at bounding box center [988, 288] width 8 height 8
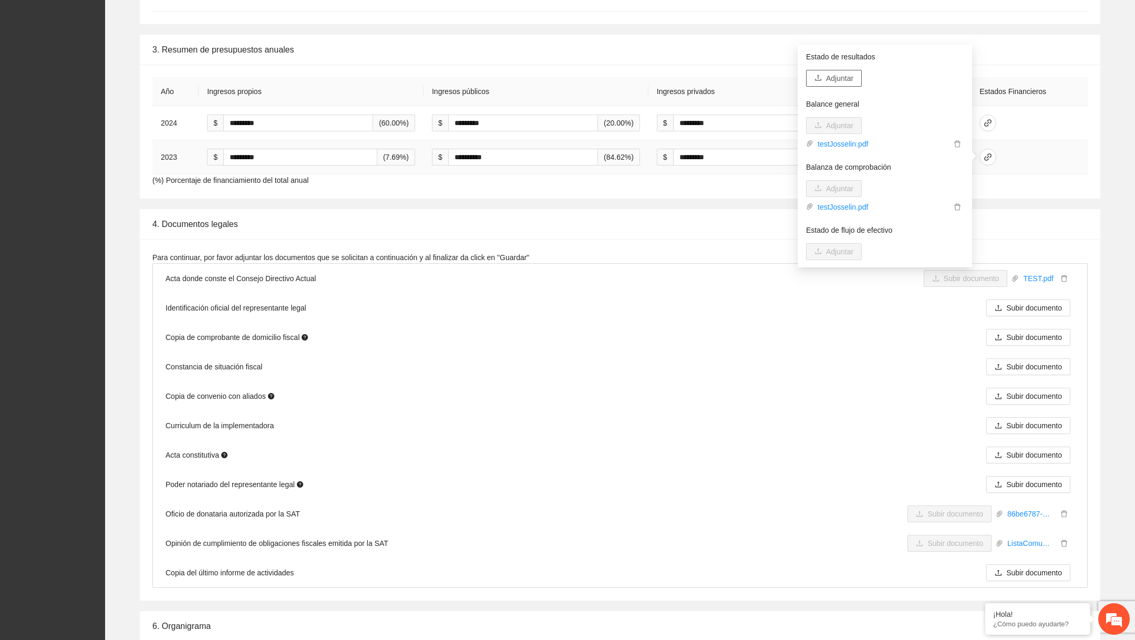
click at [817, 85] on button "Adjuntar" at bounding box center [834, 78] width 56 height 17
click at [1066, 190] on div "**********" at bounding box center [620, 132] width 961 height 134
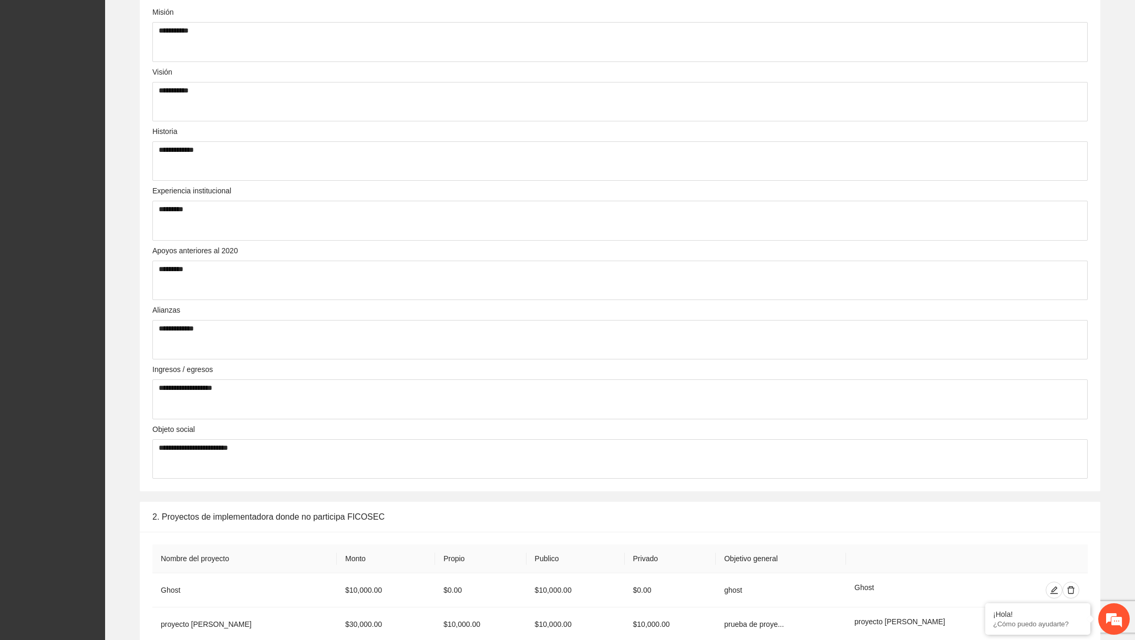
scroll to position [60, 0]
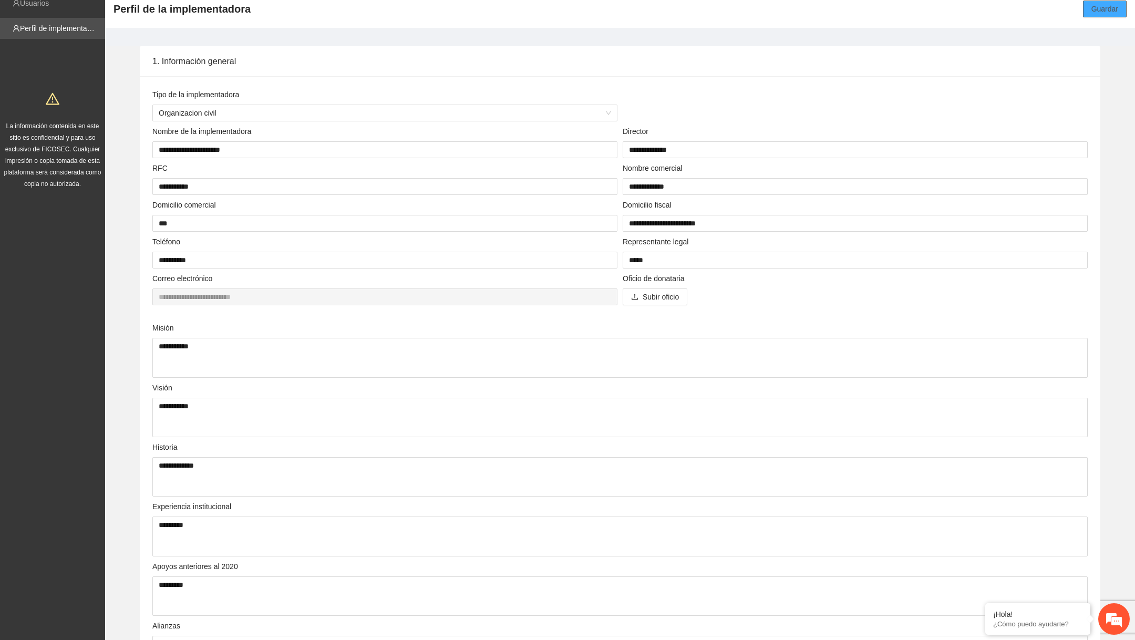
click at [1106, 12] on span "Guardar" at bounding box center [1105, 9] width 27 height 12
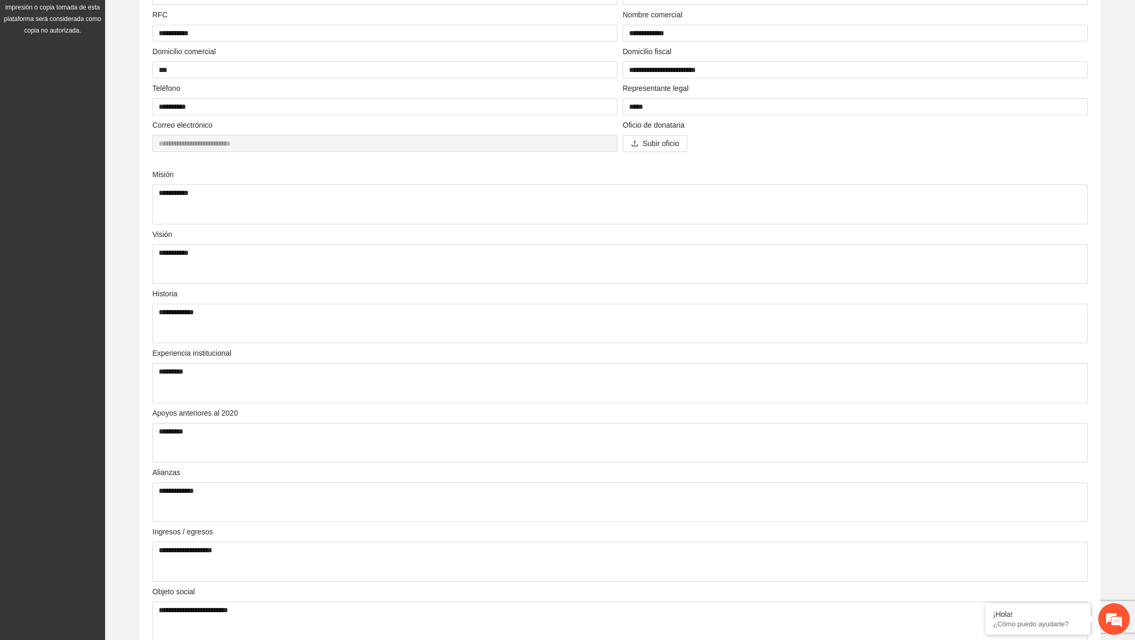
scroll to position [603, 0]
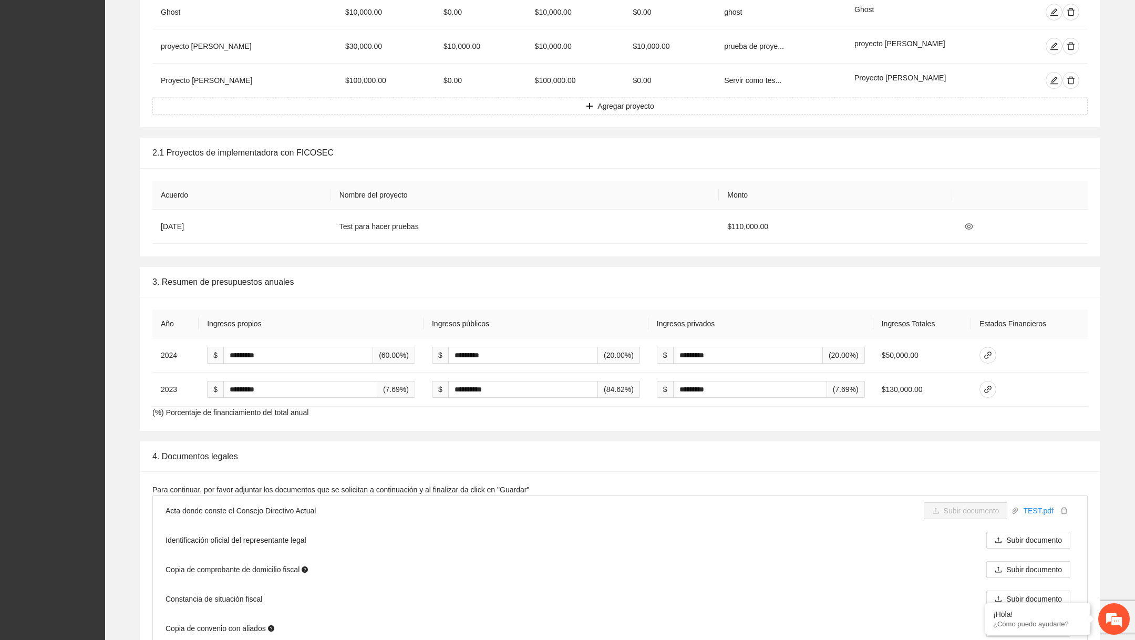
scroll to position [958, 0]
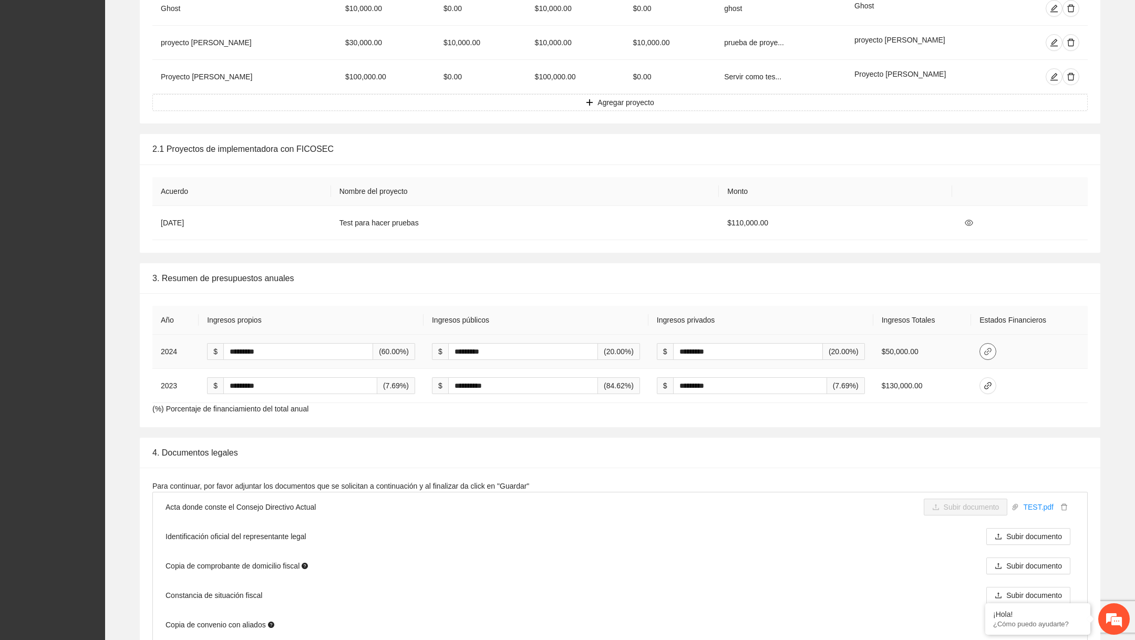
click at [996, 348] on span "link" at bounding box center [988, 351] width 16 height 8
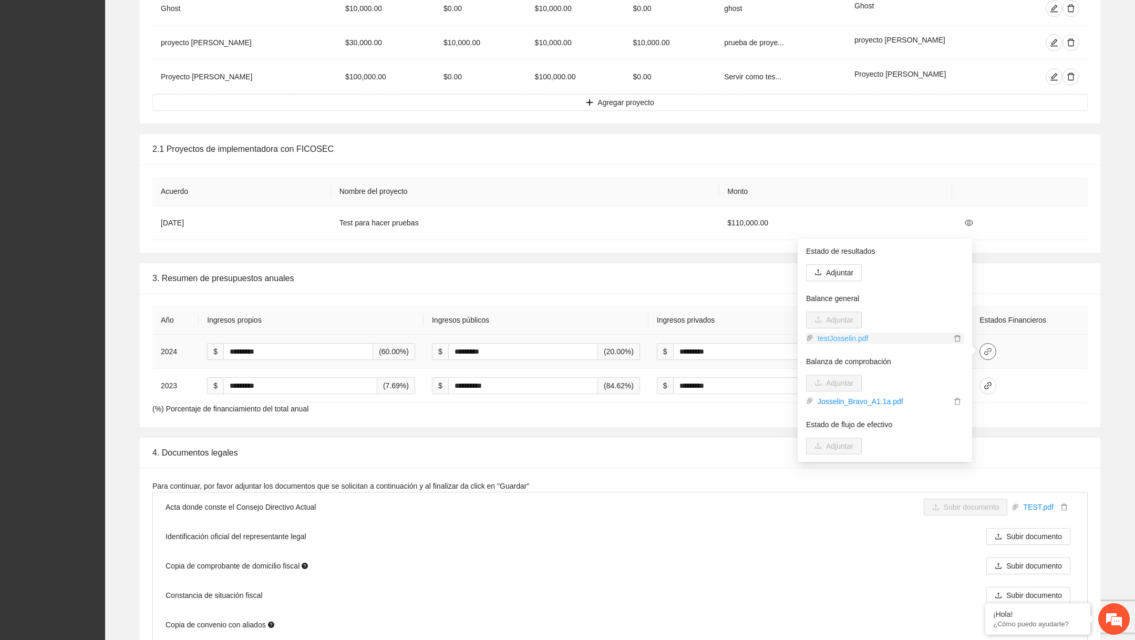
scroll to position [120, 0]
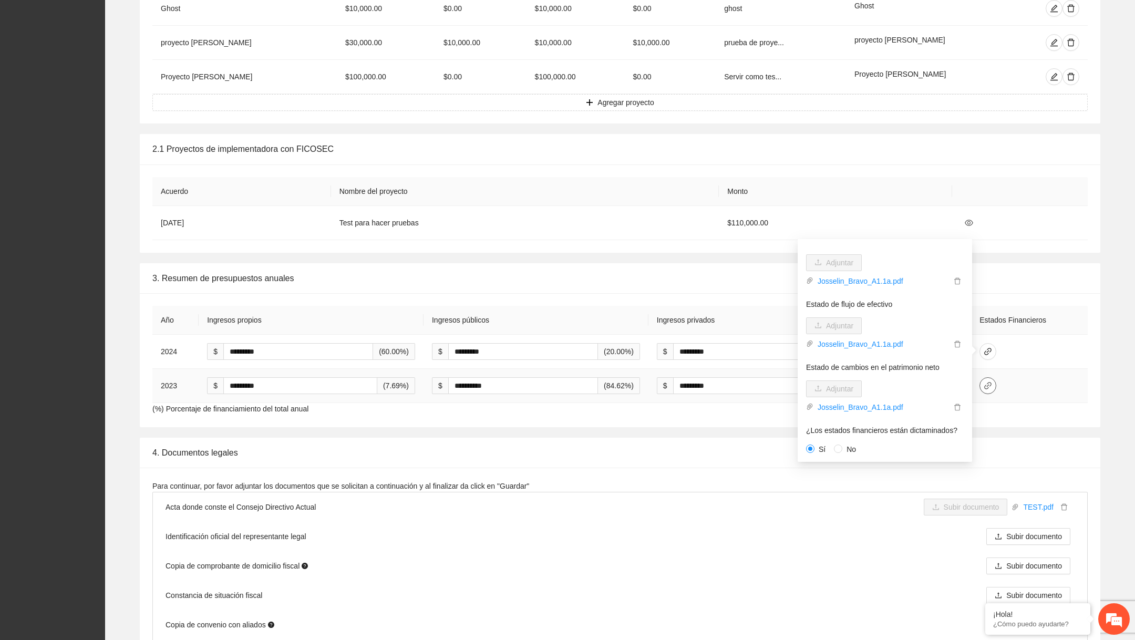
click at [987, 386] on icon "link" at bounding box center [988, 386] width 8 height 8
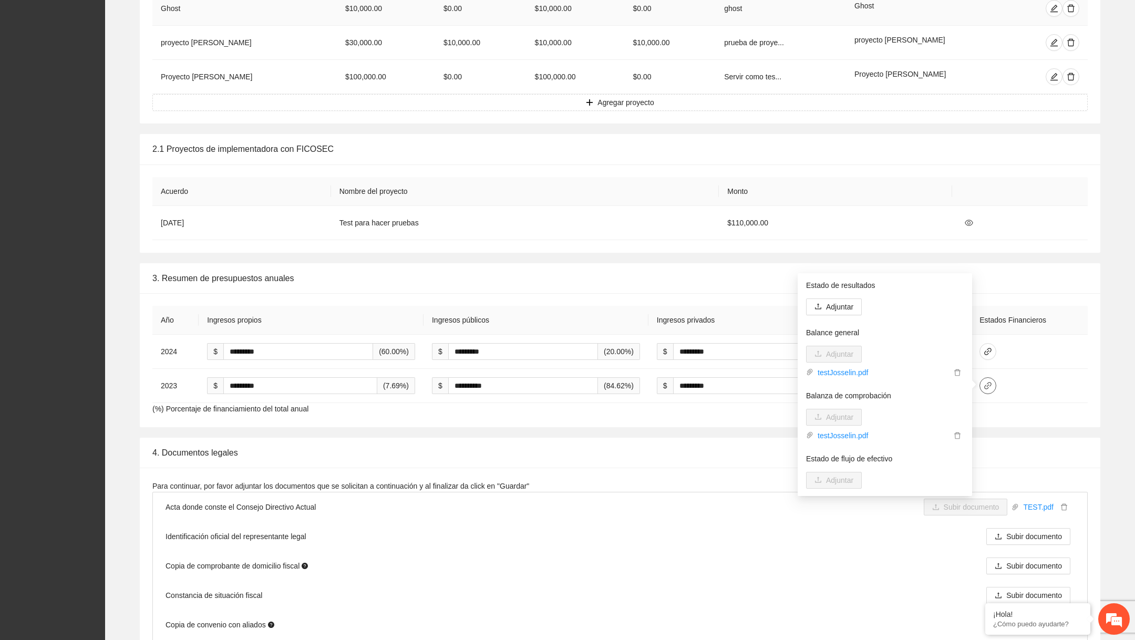
scroll to position [0, 0]
click at [574, 278] on div "3. Resumen de presupuestos anuales" at bounding box center [620, 278] width 936 height 30
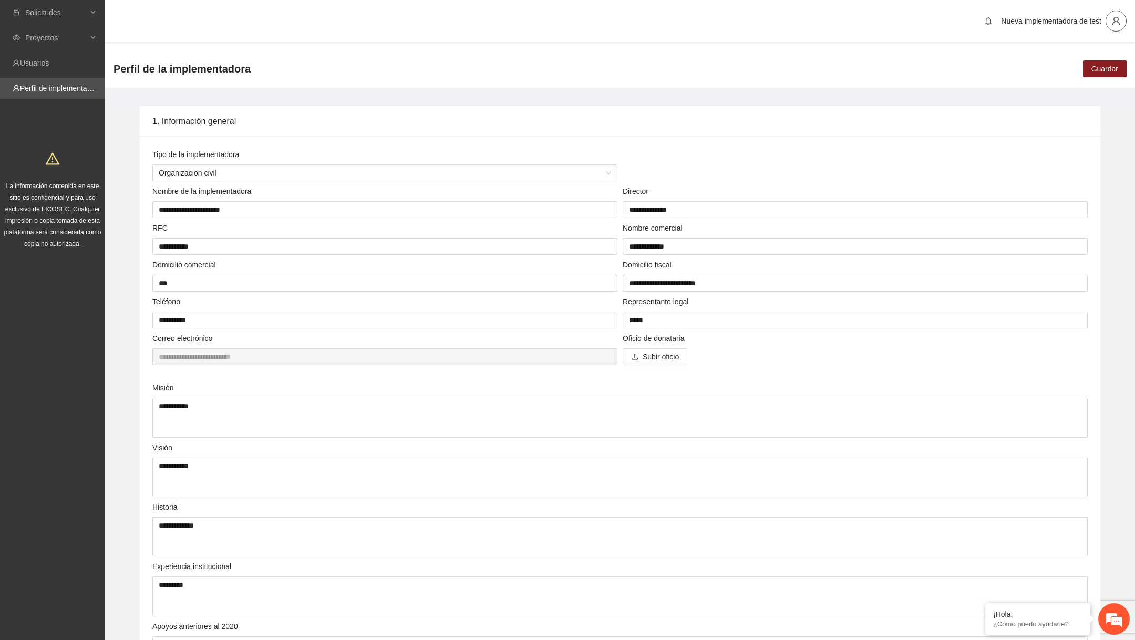
click at [1122, 27] on button "button" at bounding box center [1116, 21] width 21 height 21
click at [1083, 57] on span "Cerrar sesión" at bounding box center [1086, 60] width 66 height 12
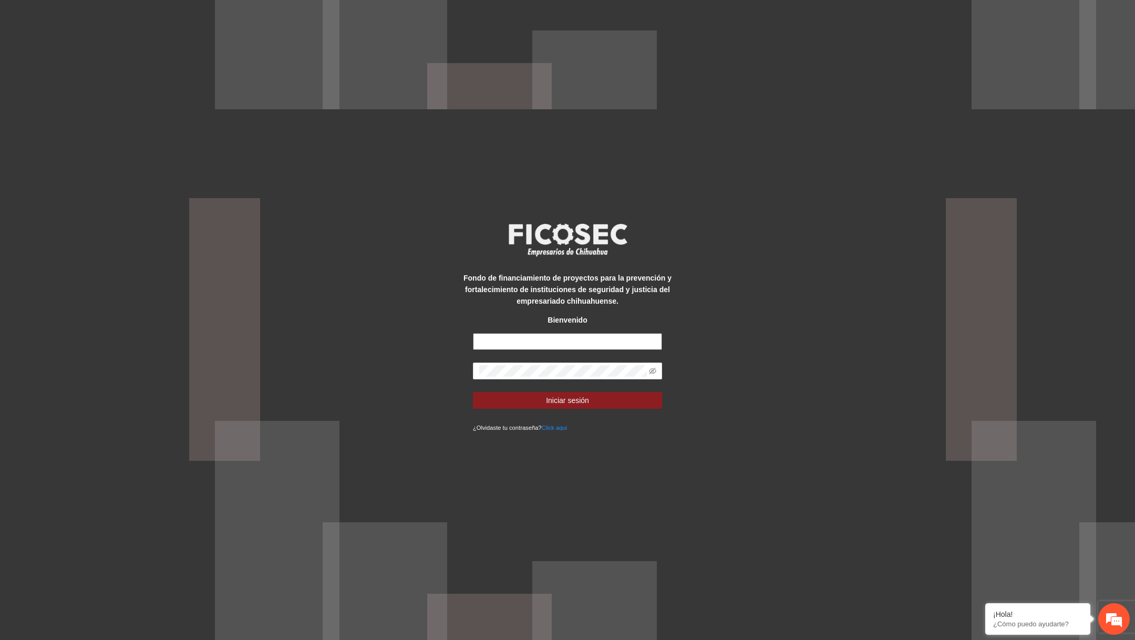
click at [550, 338] on input "text" at bounding box center [567, 341] width 189 height 17
paste input "**********"
type input "**********"
click at [655, 372] on icon "eye-invisible" at bounding box center [652, 371] width 7 height 6
click at [619, 398] on button "Iniciar sesión" at bounding box center [567, 400] width 189 height 17
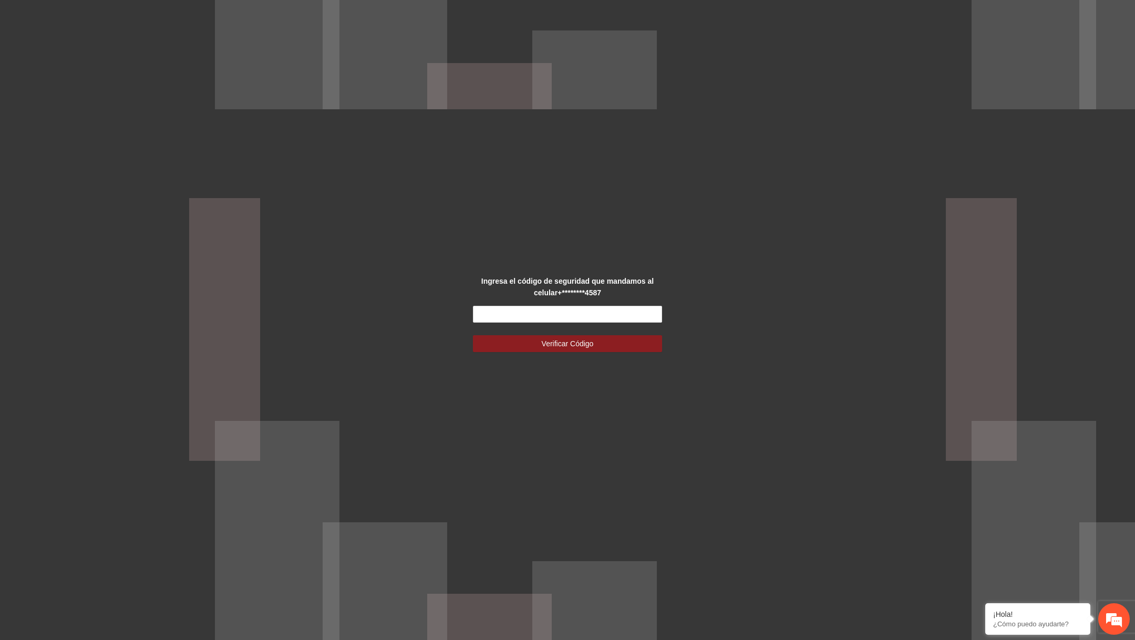
click at [590, 324] on form "Verificar Código" at bounding box center [567, 329] width 189 height 46
click at [591, 314] on input "text" at bounding box center [567, 314] width 189 height 17
type input "******"
click at [473, 335] on button "Verificar Código" at bounding box center [567, 343] width 189 height 17
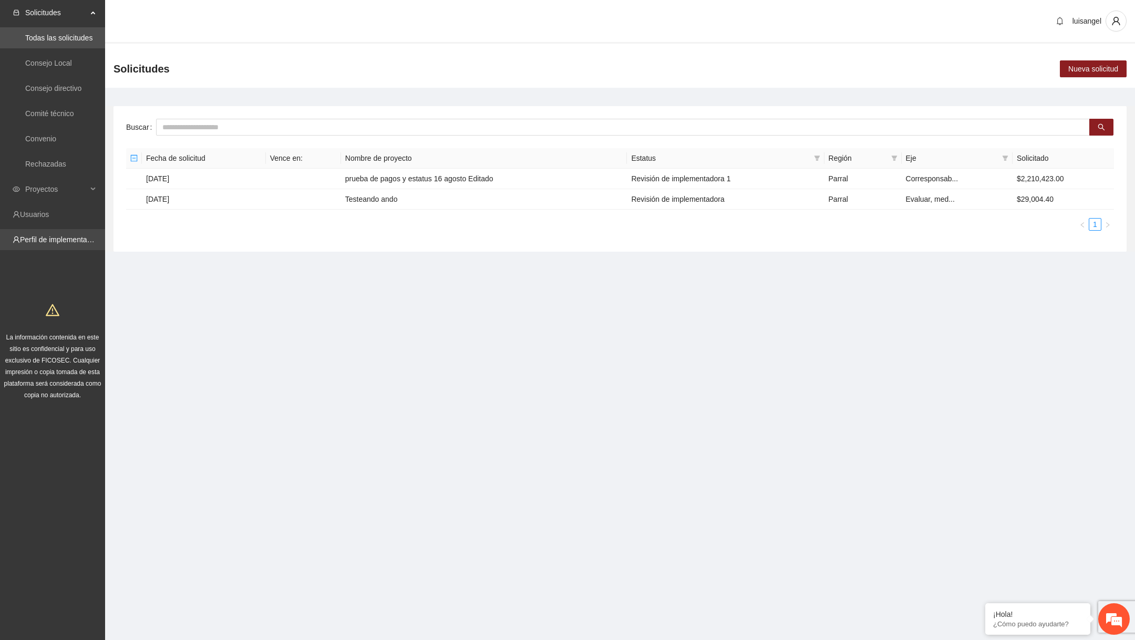
click at [71, 235] on link "Perfil de implementadora" at bounding box center [61, 239] width 82 height 8
